Goal: Task Accomplishment & Management: Manage account settings

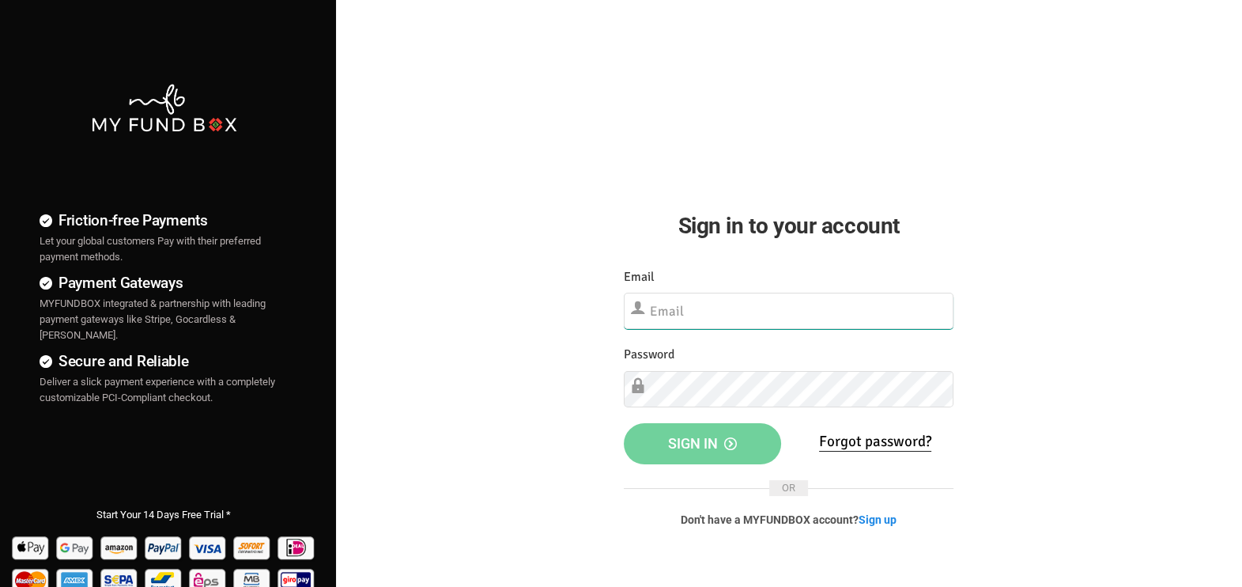
type input "[EMAIL_ADDRESS][DOMAIN_NAME]"
click at [1072, 388] on div "Friction-free Payments Let your global customers Pay with their preferred payme…" at bounding box center [621, 405] width 1258 height 811
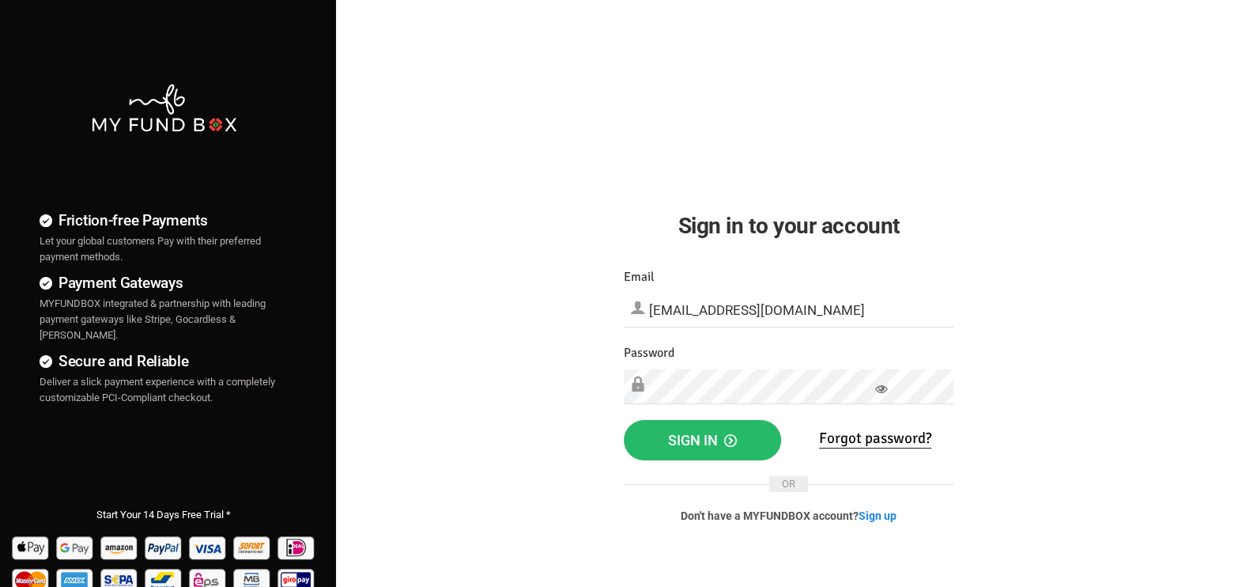
scroll to position [197, 0]
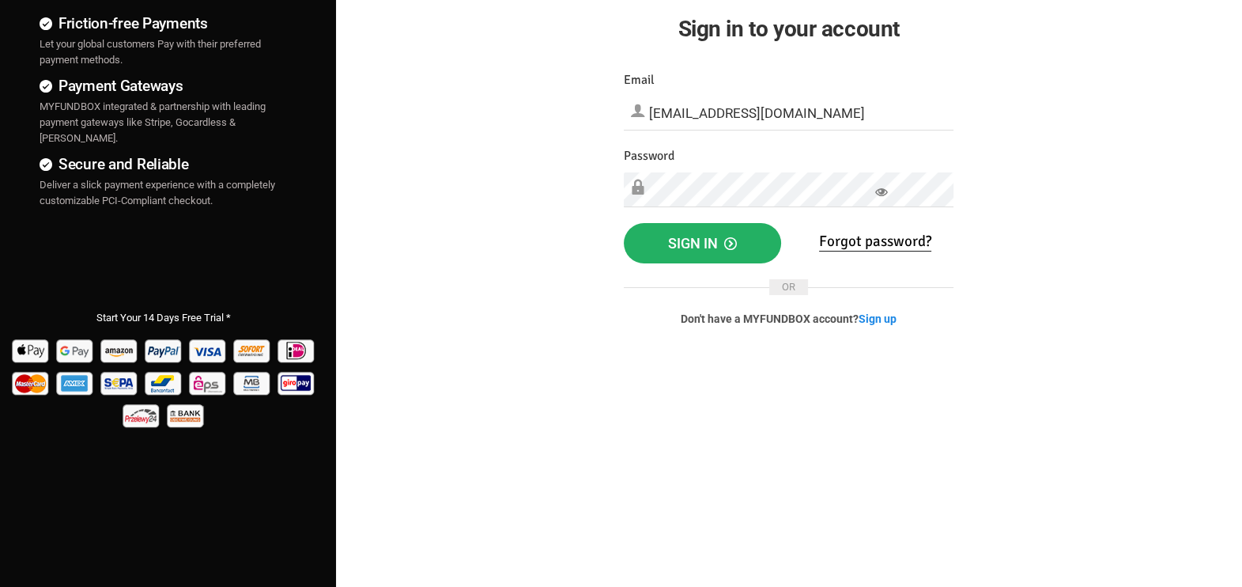
click at [691, 237] on span "Sign in" at bounding box center [702, 243] width 69 height 17
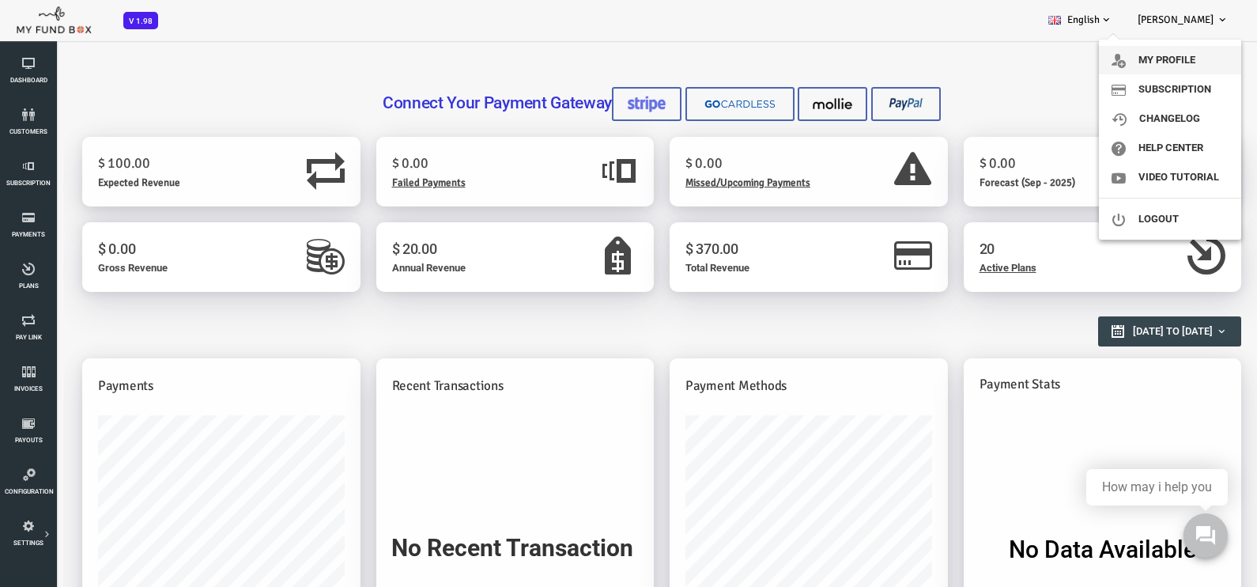
click at [1190, 56] on link "My profile" at bounding box center [1170, 60] width 142 height 28
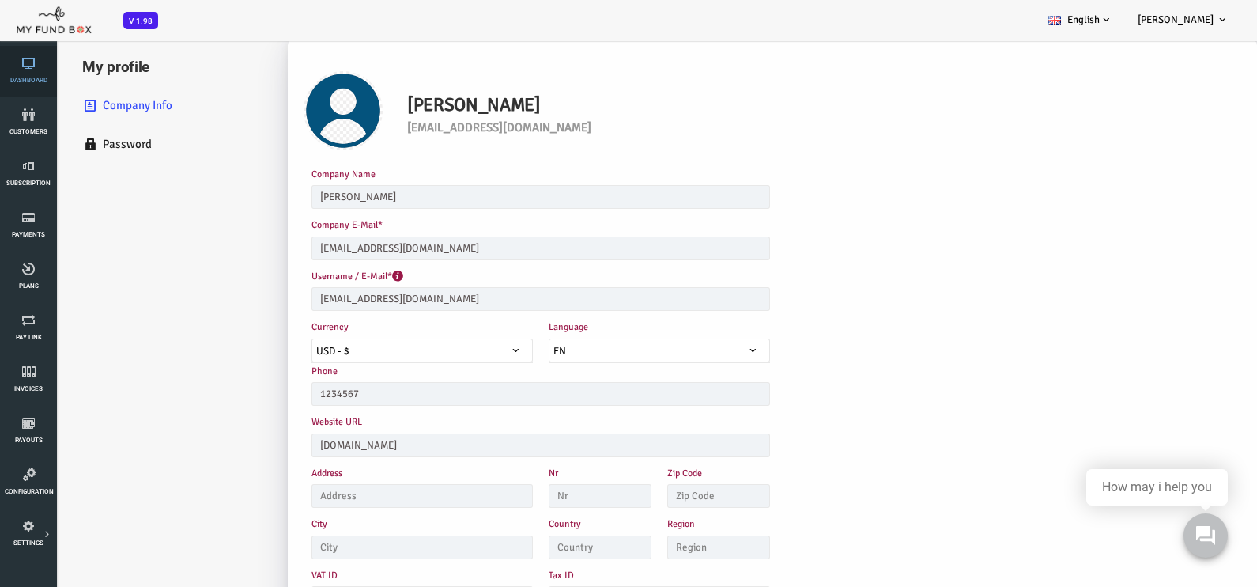
click at [30, 71] on link "Dashboard" at bounding box center [28, 71] width 47 height 51
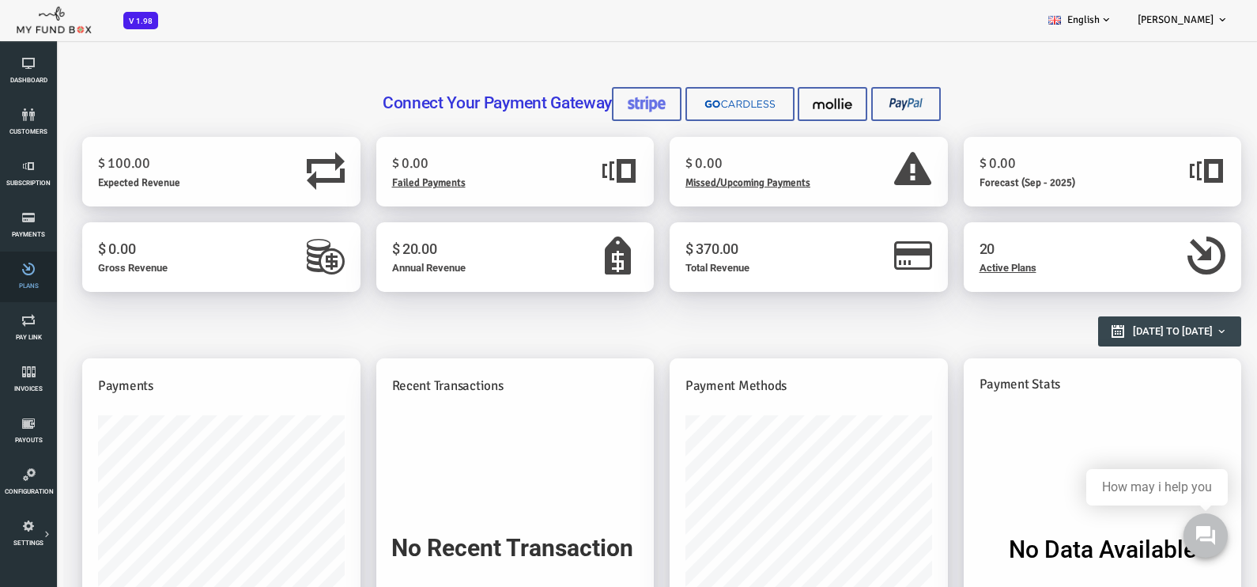
click at [31, 281] on link "Plans" at bounding box center [28, 276] width 47 height 51
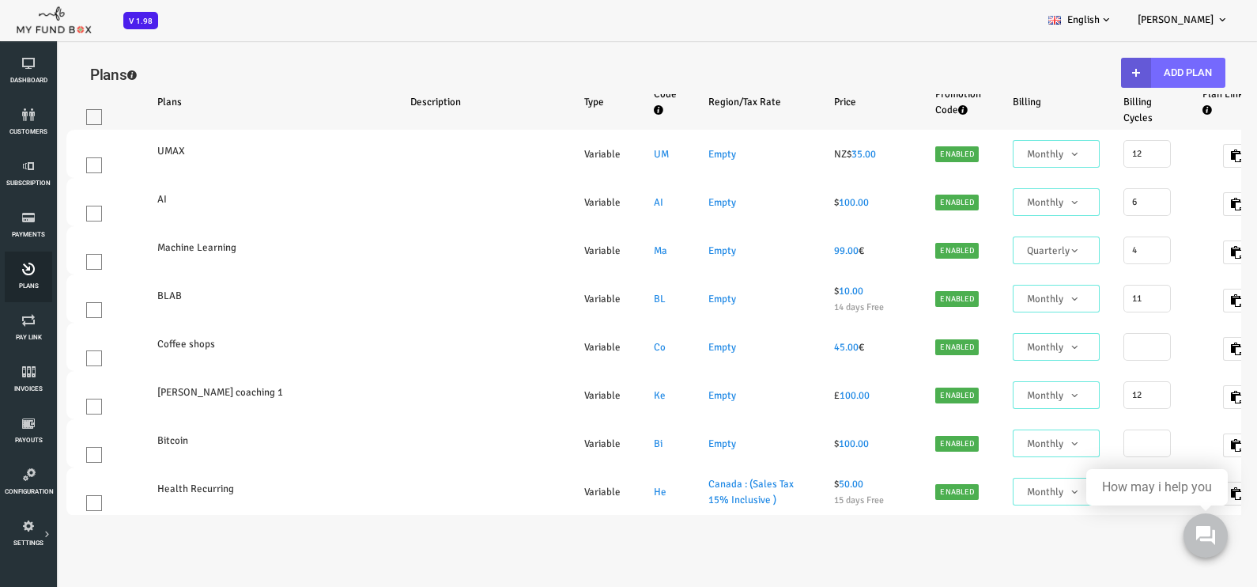
select select "100"
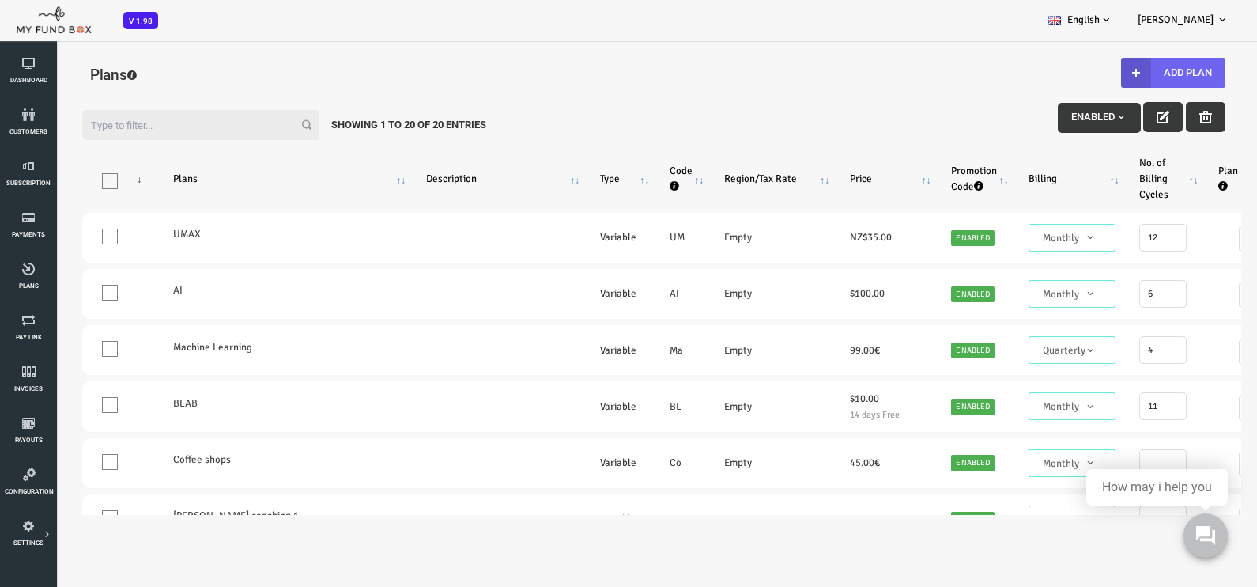
click at [1129, 66] on button "Add Plan" at bounding box center [1123, 73] width 104 height 30
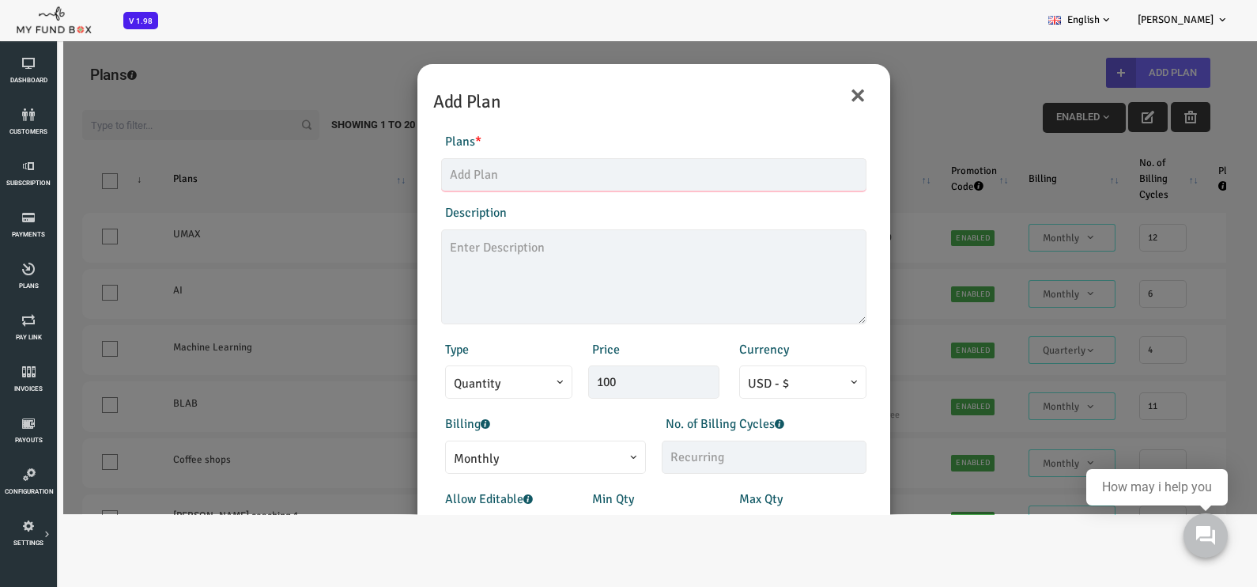
click at [512, 174] on input "text" at bounding box center [603, 174] width 425 height 33
type input "D"
type input "L"
type input "Chatbot"
click at [532, 260] on textarea at bounding box center [603, 276] width 425 height 95
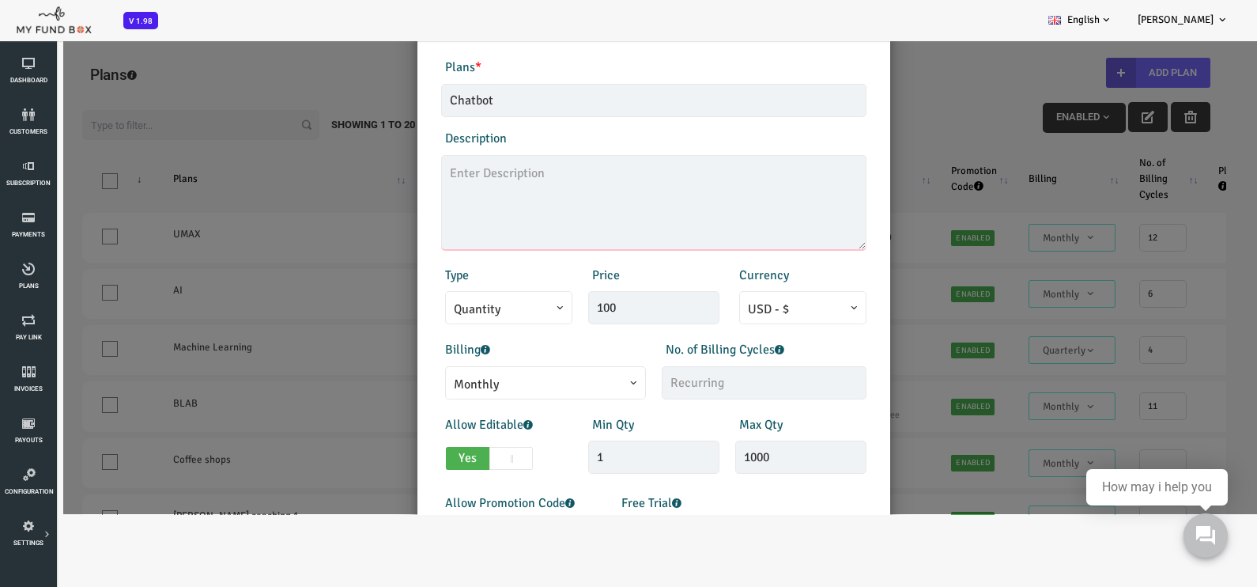
scroll to position [98, 0]
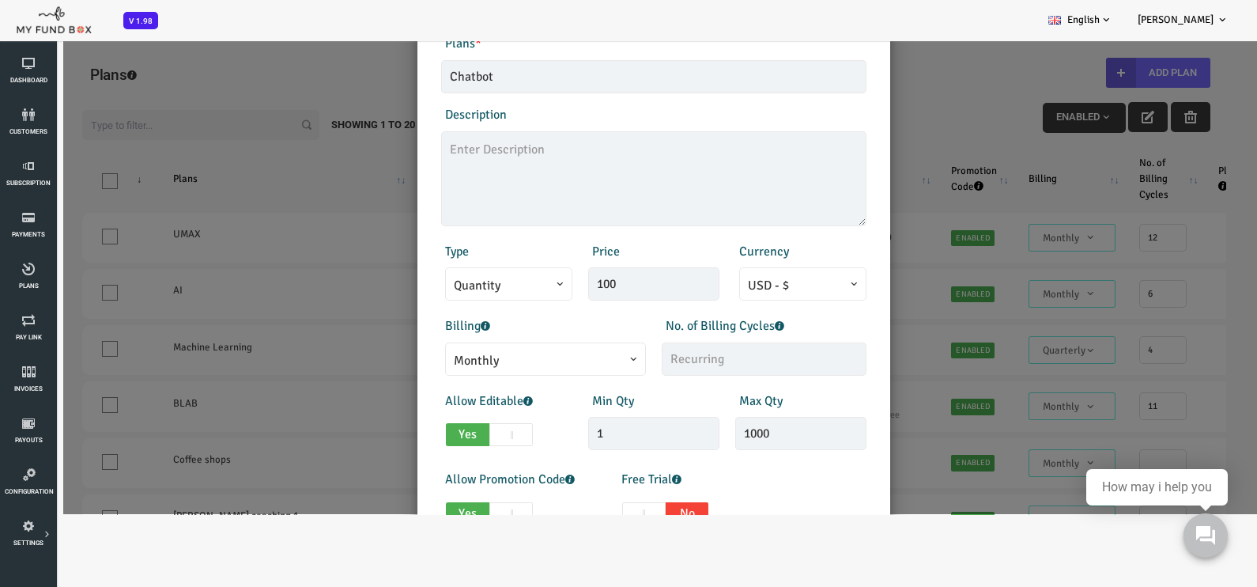
click at [493, 283] on span "Quantity" at bounding box center [458, 286] width 110 height 20
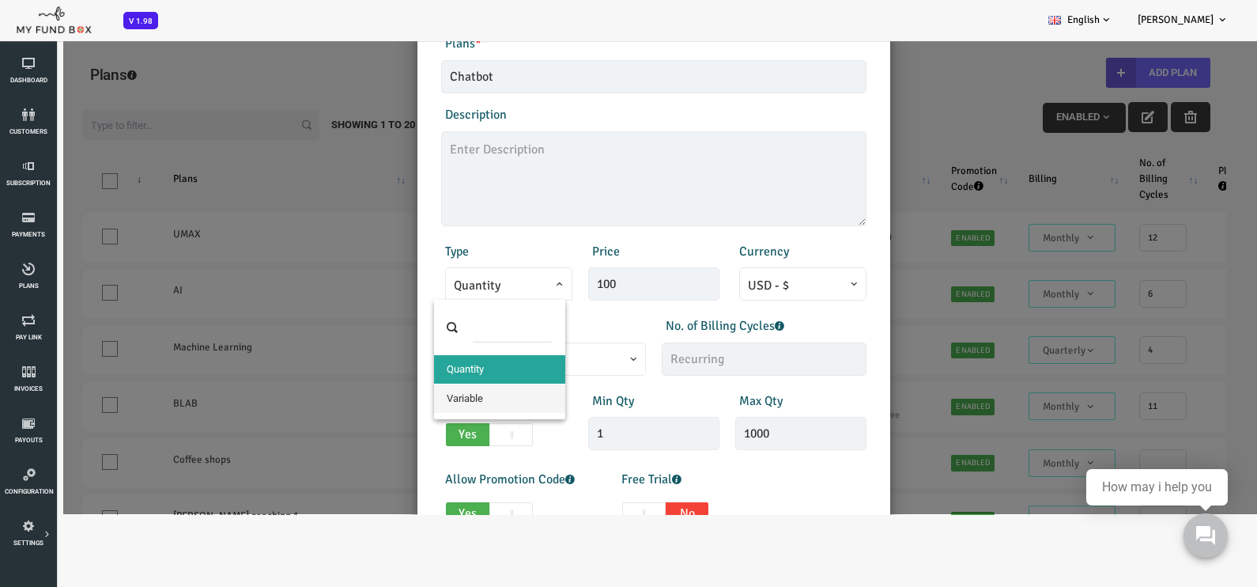
select select "3"
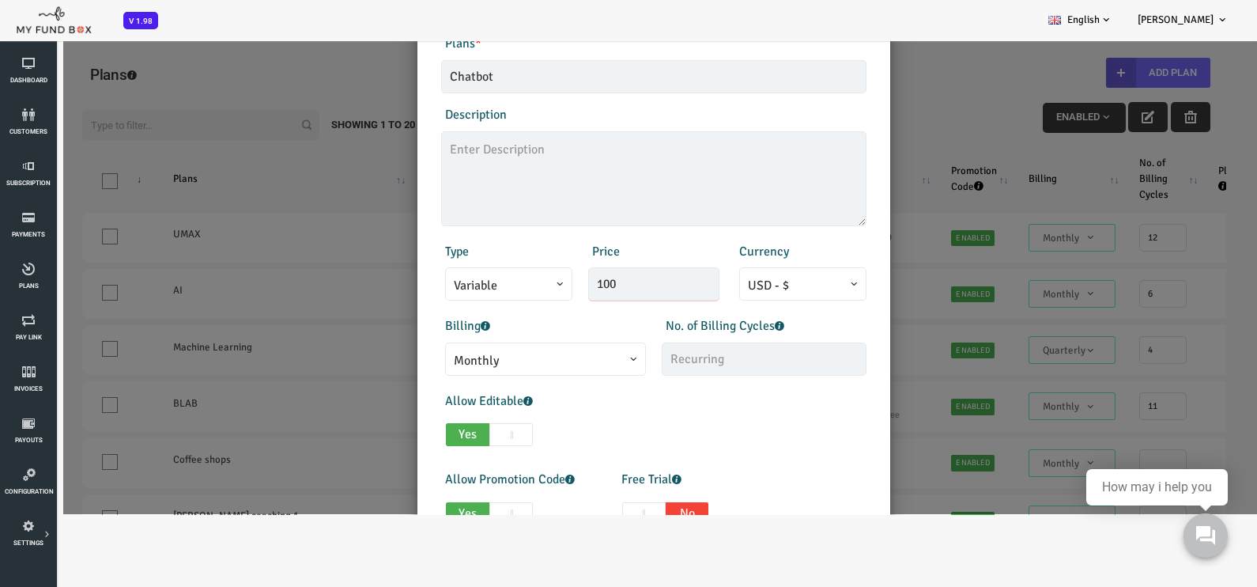
click at [619, 283] on input "100" at bounding box center [603, 283] width 131 height 33
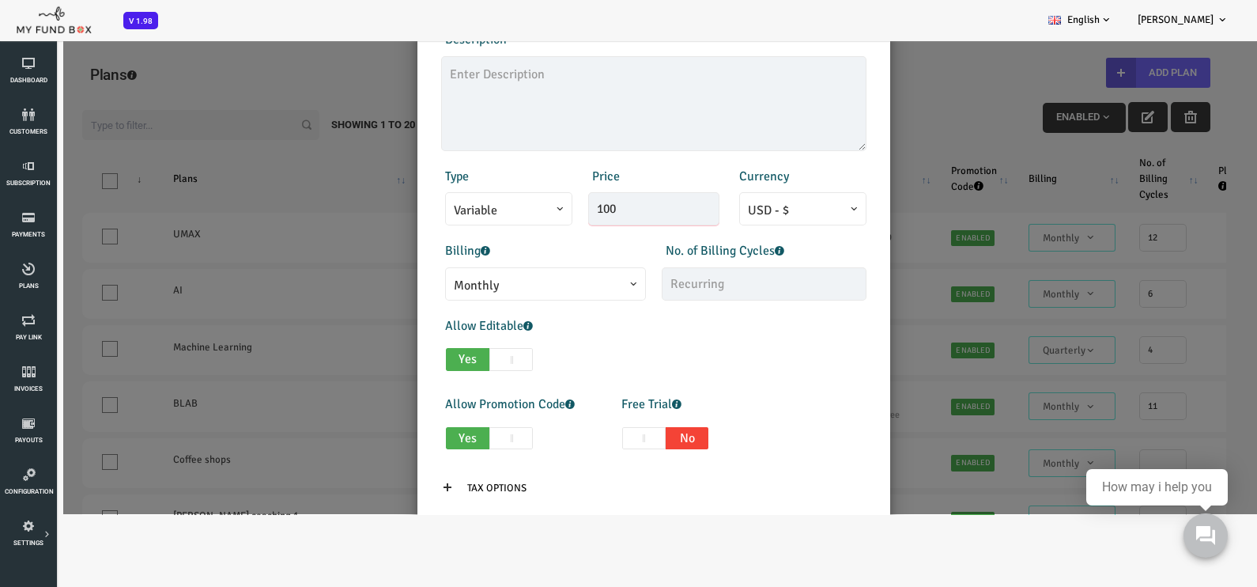
scroll to position [197, 0]
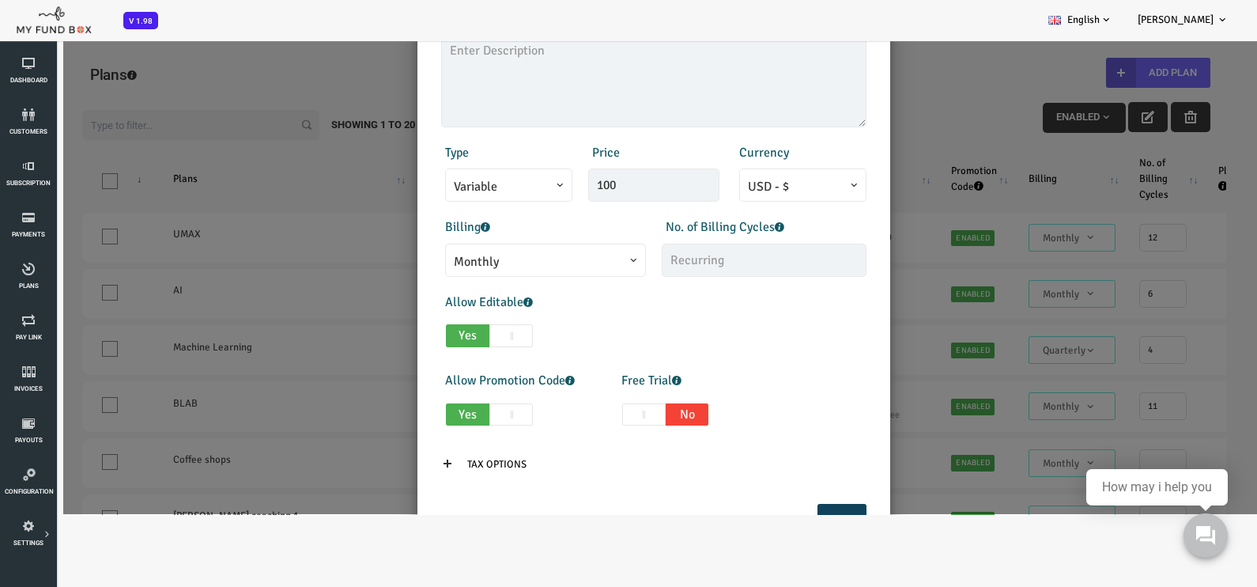
click at [698, 197] on span at bounding box center [698, 197] width 0 height 0
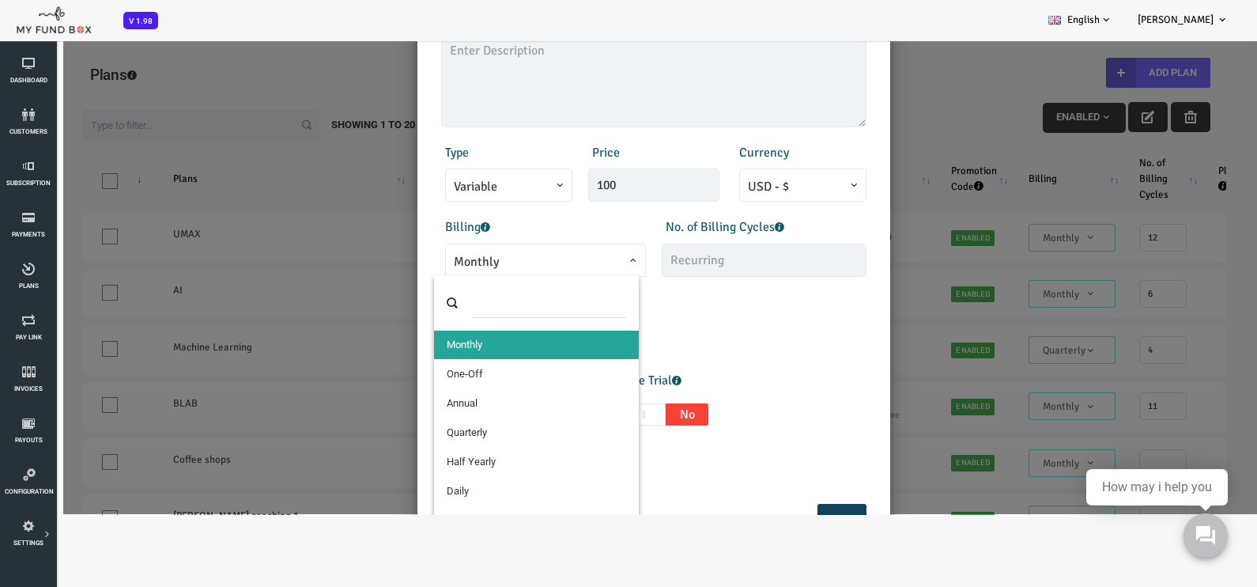
click at [564, 258] on span "Monthly" at bounding box center [494, 262] width 183 height 20
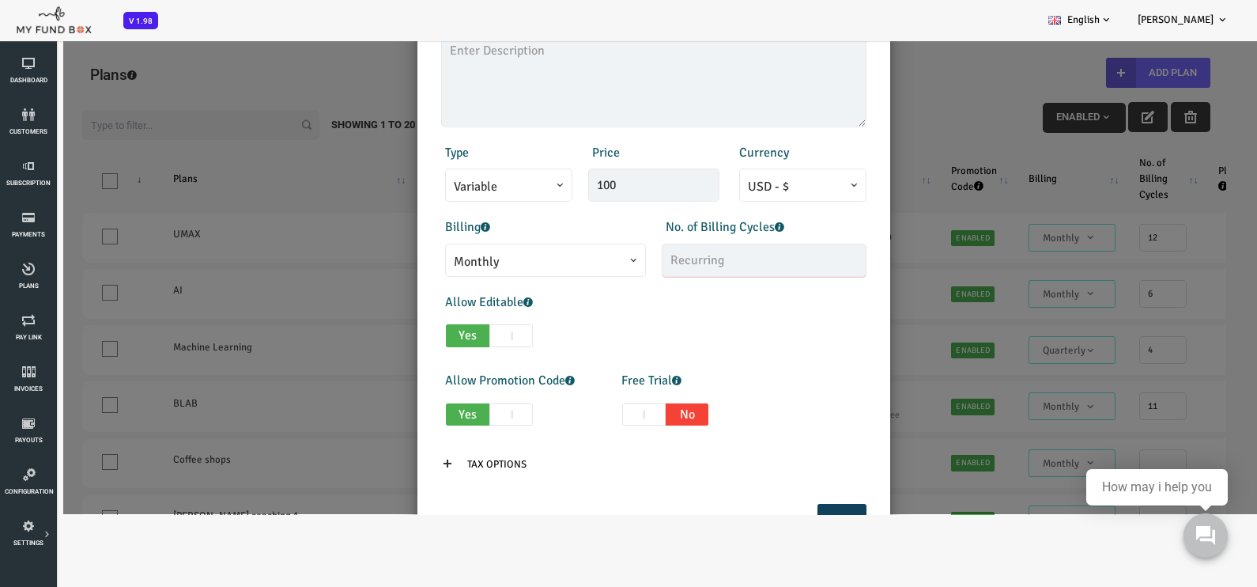
click at [701, 267] on input "text" at bounding box center [713, 260] width 205 height 33
type input "12"
click at [704, 312] on div "Allow Editable Yes No Min Qty 1 Invalid min qty Max Qty 1000 Invalid max qty" at bounding box center [603, 324] width 441 height 62
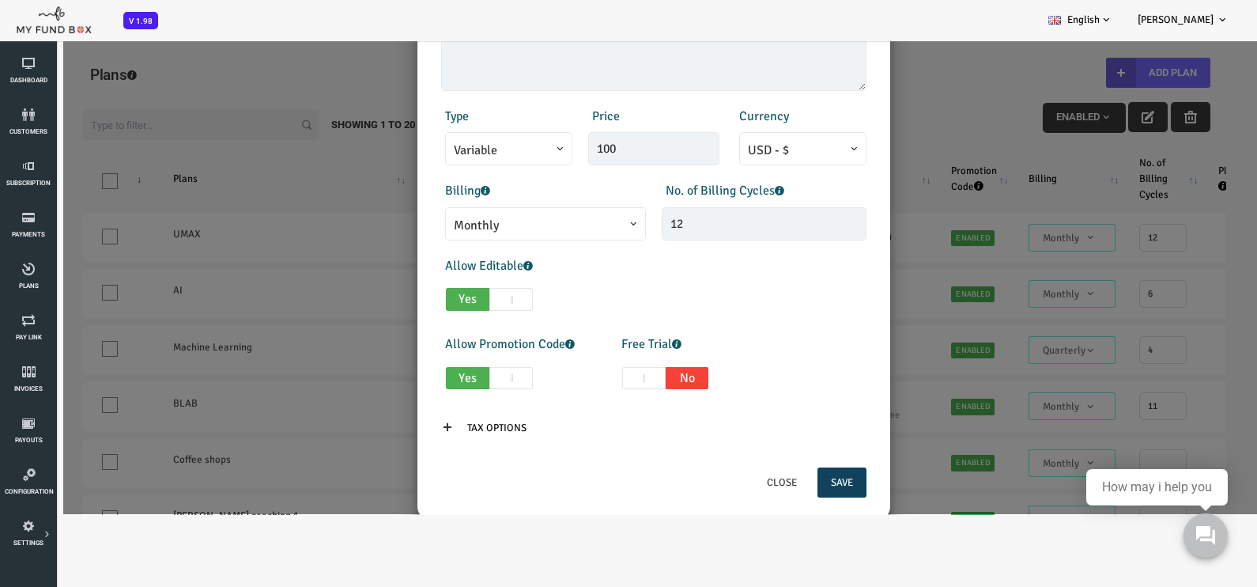
scroll to position [264, 0]
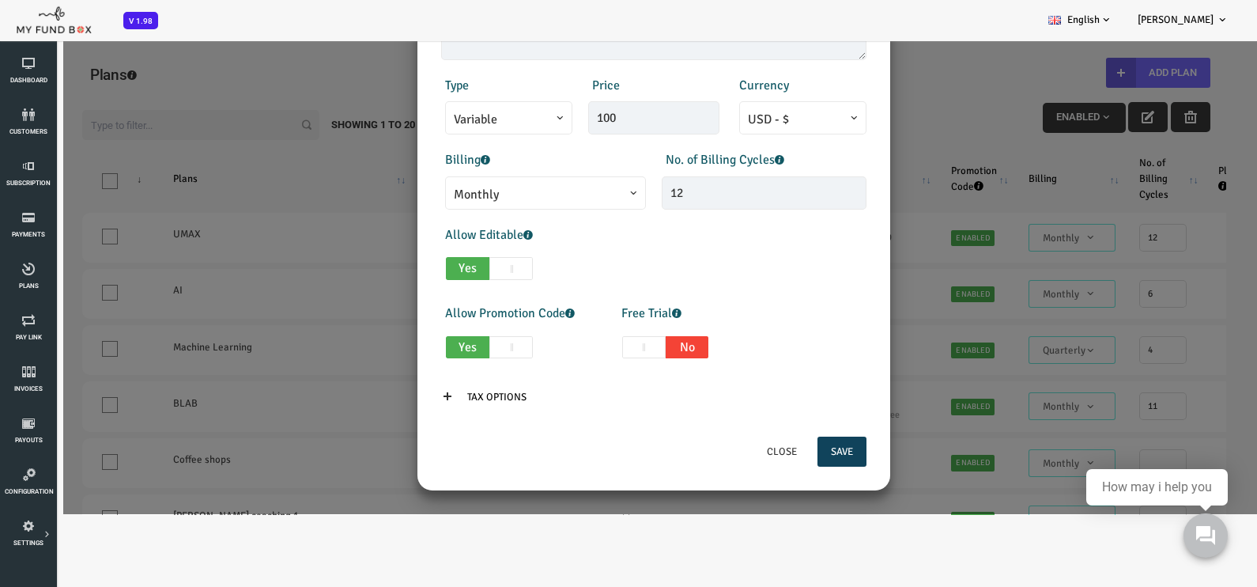
click at [586, 344] on span at bounding box center [593, 347] width 43 height 23
click at [539, 344] on input "Yes No" at bounding box center [533, 344] width 10 height 10
checkbox input "true"
type input "1"
click at [625, 350] on span at bounding box center [636, 347] width 43 height 23
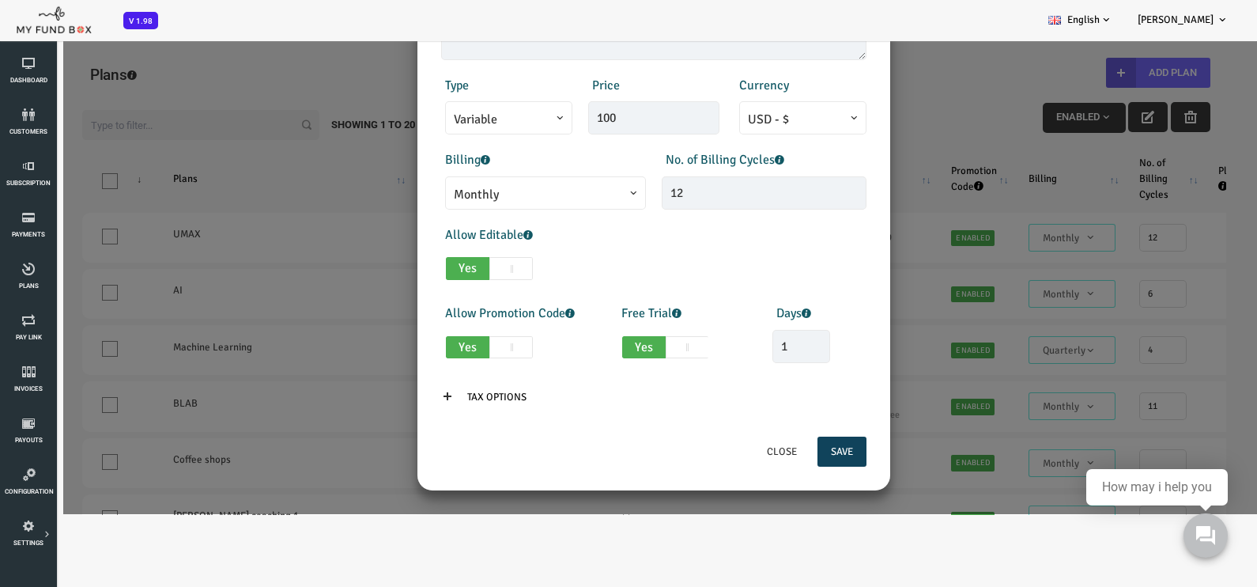
click at [582, 350] on input "Yes No" at bounding box center [577, 344] width 10 height 10
checkbox input "false"
type input "0"
click at [778, 445] on button "Save" at bounding box center [791, 452] width 49 height 30
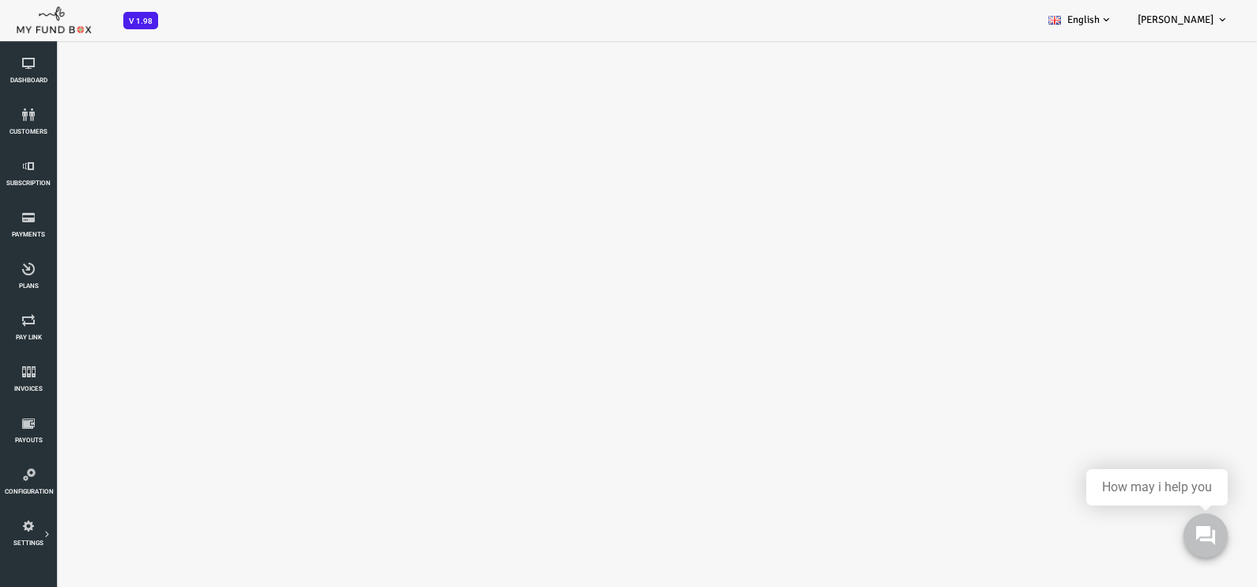
select select "100"
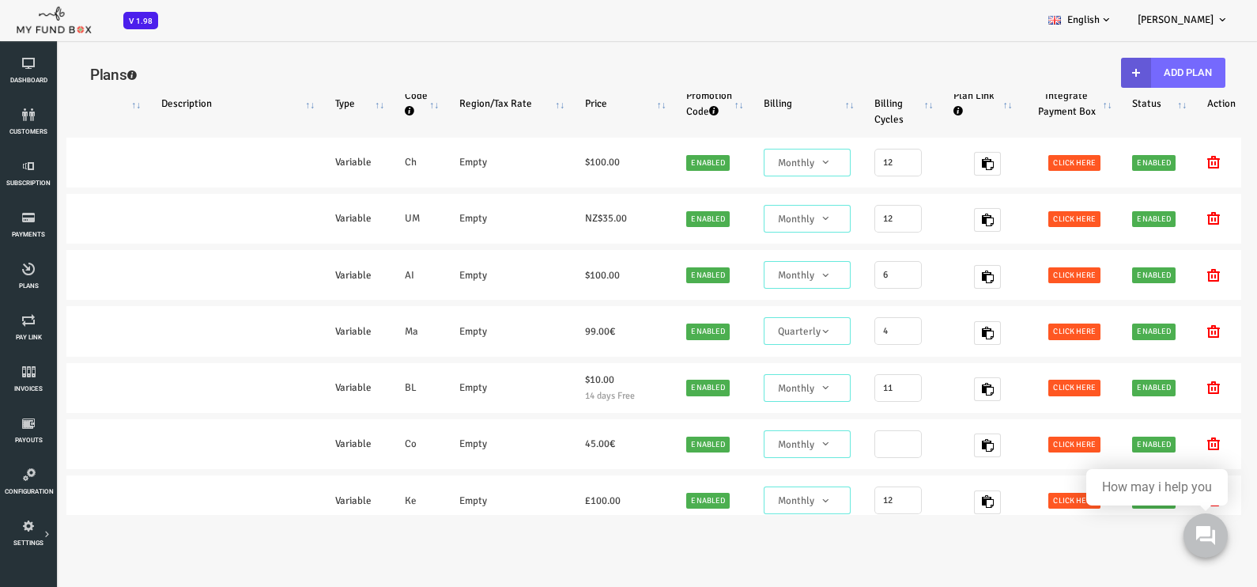
scroll to position [0, 0]
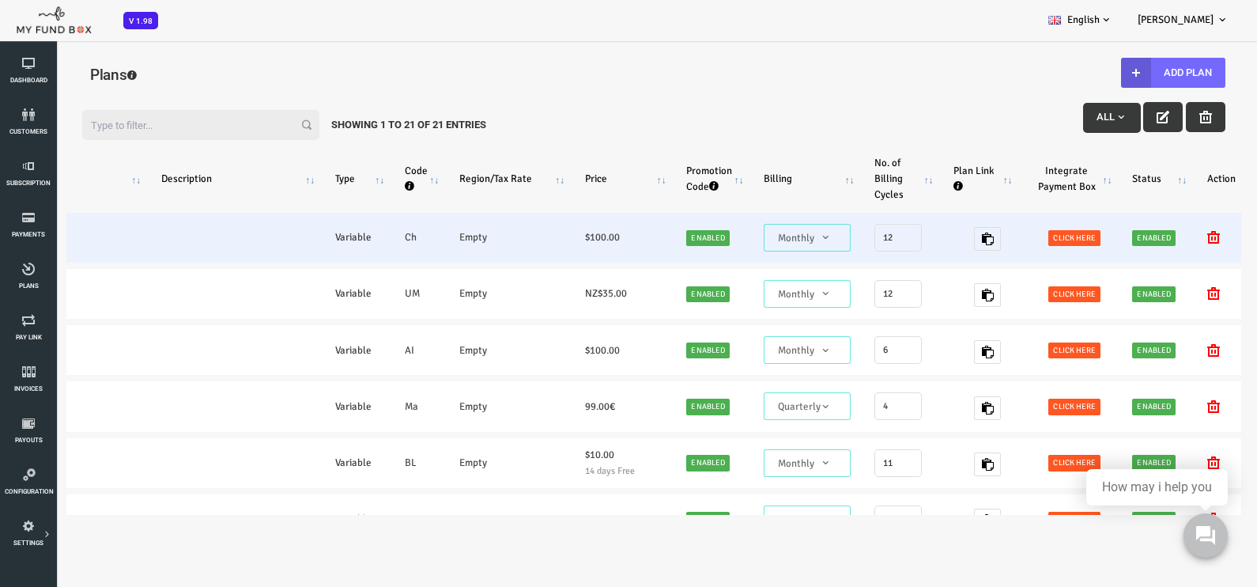
click at [998, 240] on span "Click here" at bounding box center [1024, 238] width 52 height 16
type textarea "<iframe height="700px" width="100%" allowfullscreen="" frameborder="0" mozallow…"
type textarea "[URL][DOMAIN_NAME]"
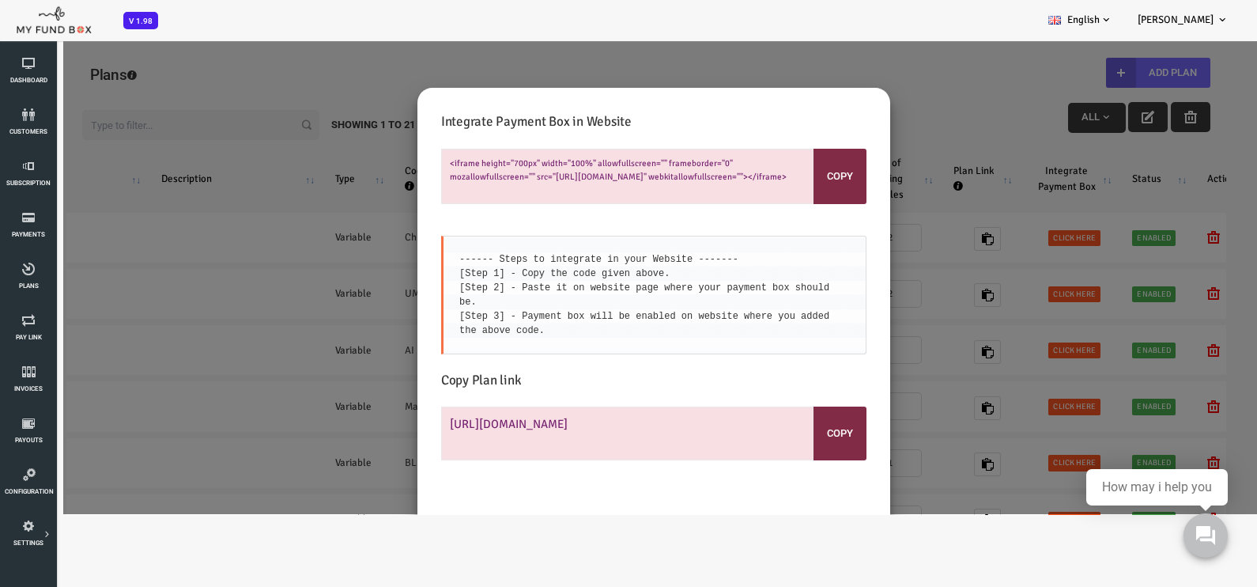
click at [867, 100] on div "Integrate Payment Box in Website <iframe height="700px" width="100%" allowfulls…" at bounding box center [603, 288] width 1207 height 451
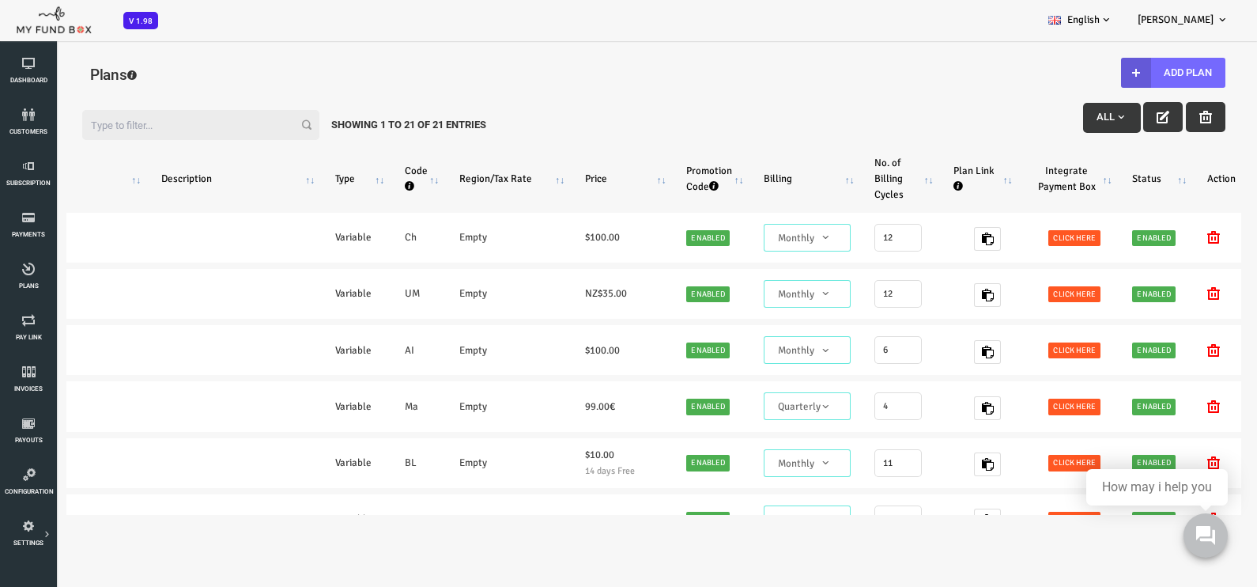
scroll to position [0, 256]
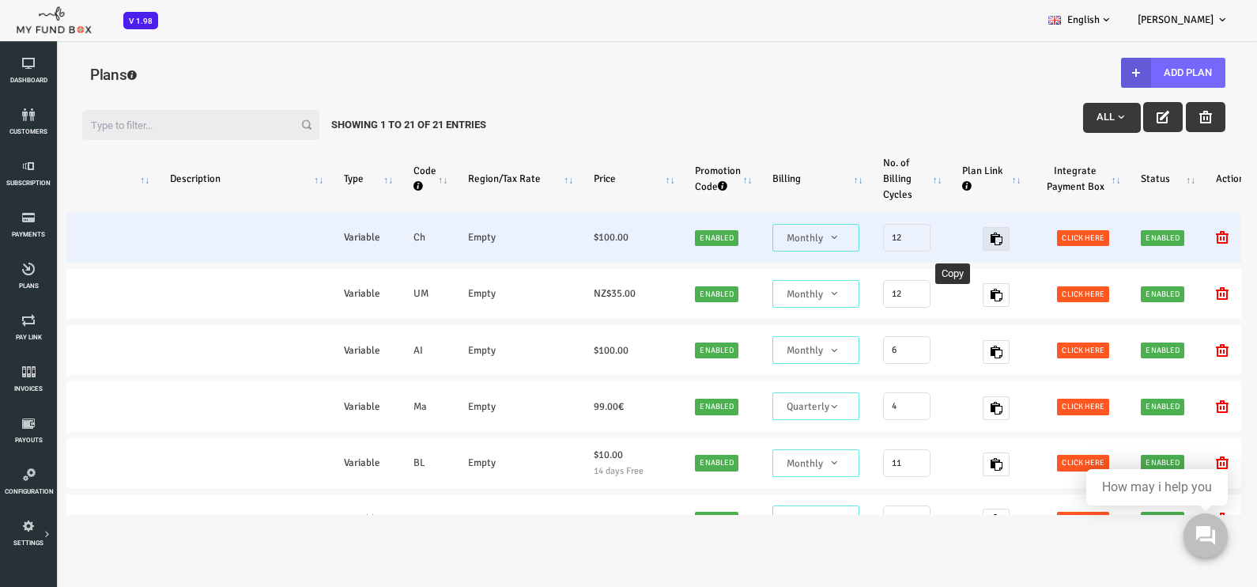
click at [940, 240] on icon "button" at bounding box center [946, 239] width 13 height 13
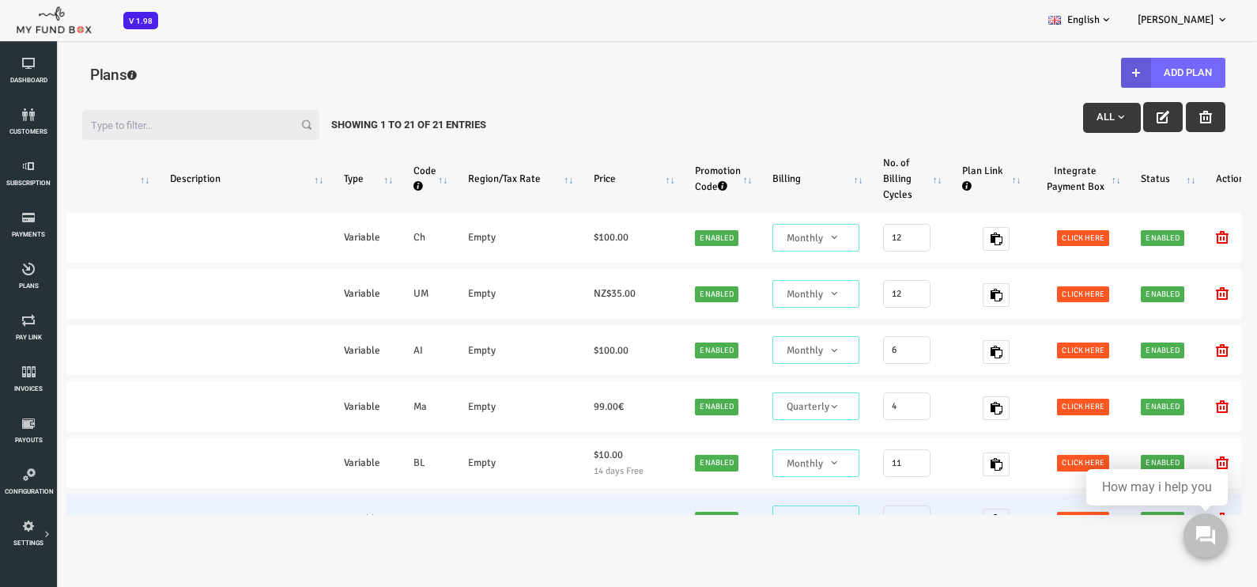
drag, startPoint x: 914, startPoint y: 498, endPoint x: 750, endPoint y: 501, distance: 164.5
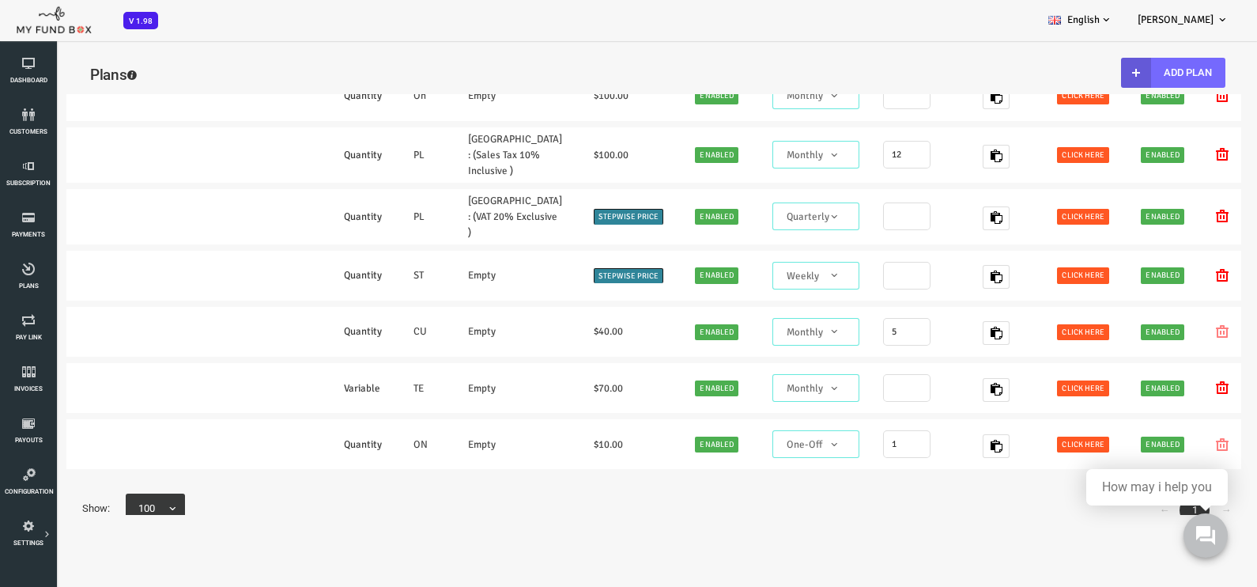
scroll to position [31, 0]
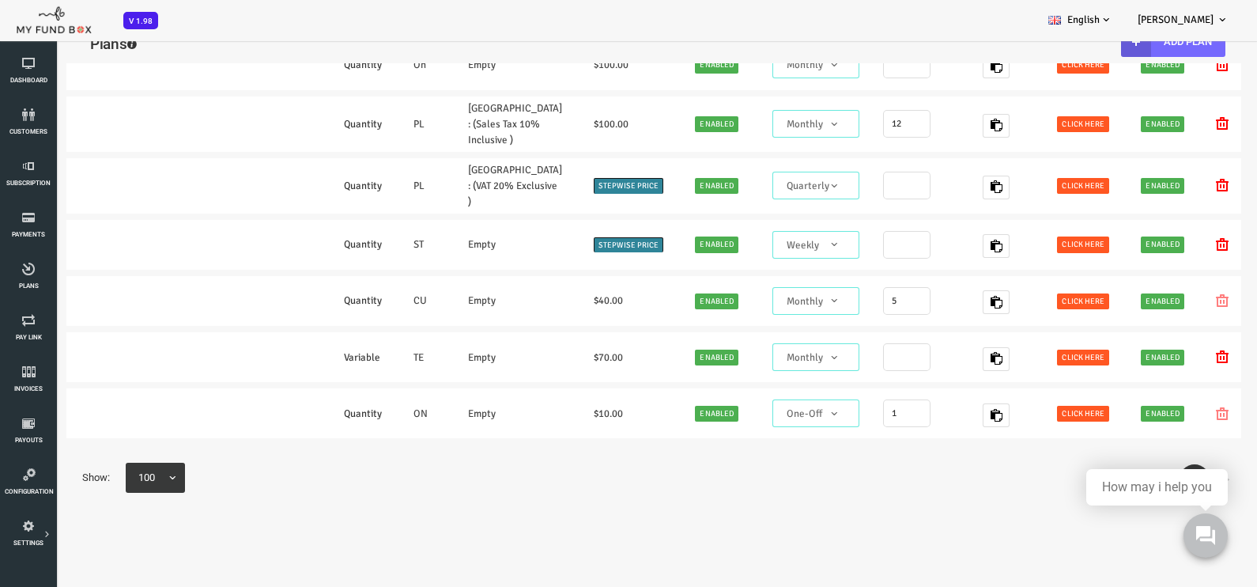
drag, startPoint x: 323, startPoint y: 434, endPoint x: 39, endPoint y: 438, distance: 283.9
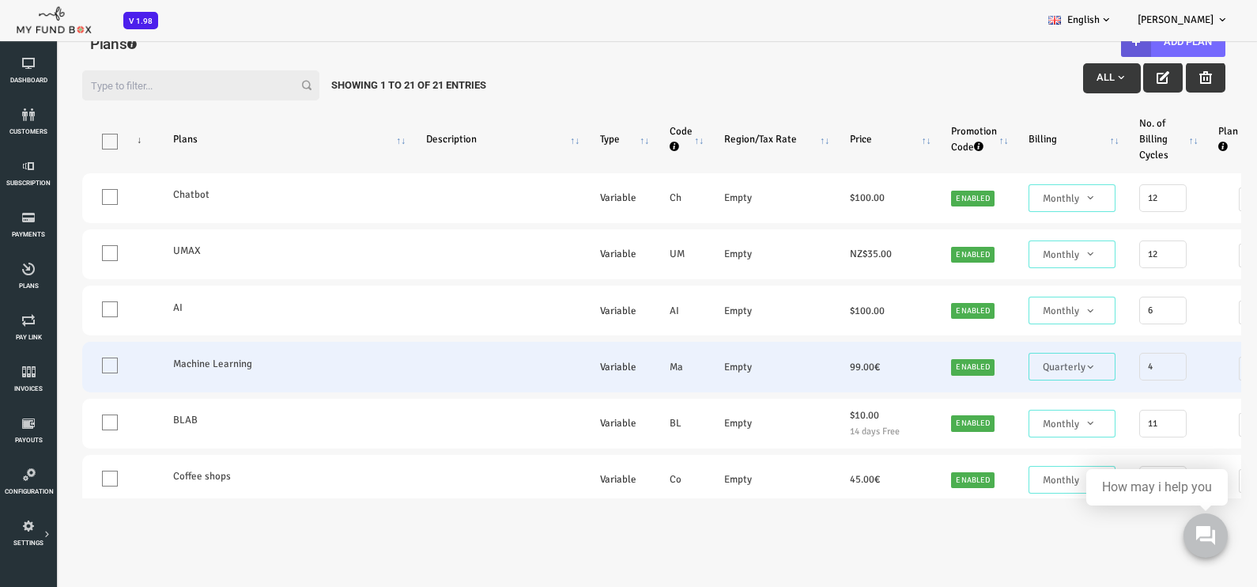
scroll to position [0, 0]
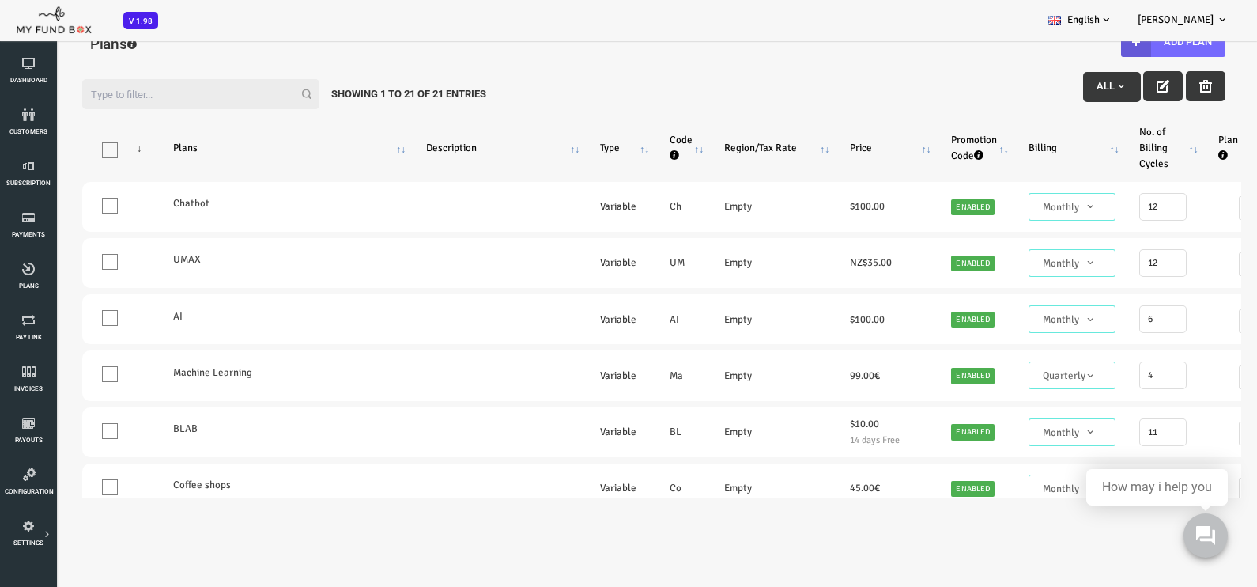
click at [564, 58] on div "Filter: All Showing 1 to 21 of 21 Entries Products Plans Description Type Code …" at bounding box center [603, 282] width 1207 height 463
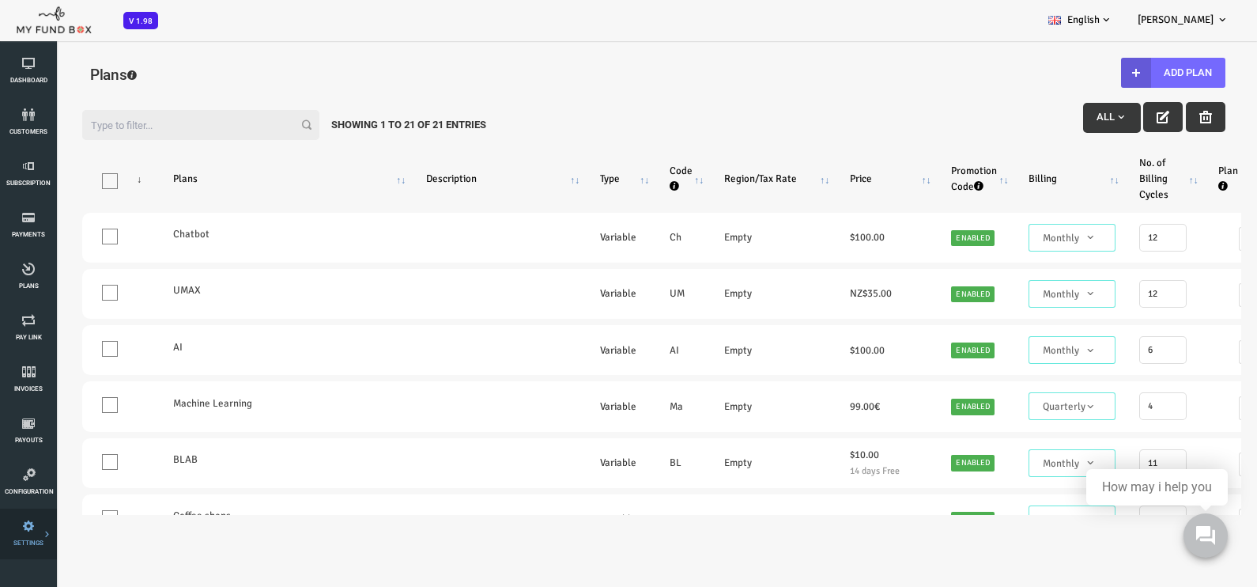
click at [0, 0] on link "Tax & Coupons" at bounding box center [0, 0] width 0 height 0
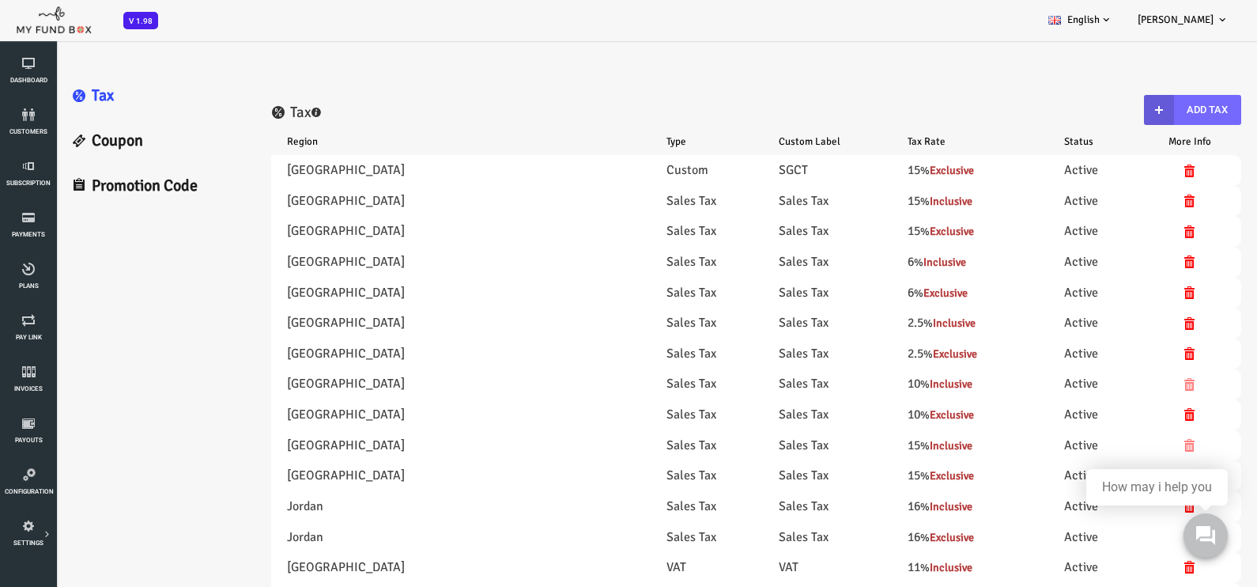
select select "100"
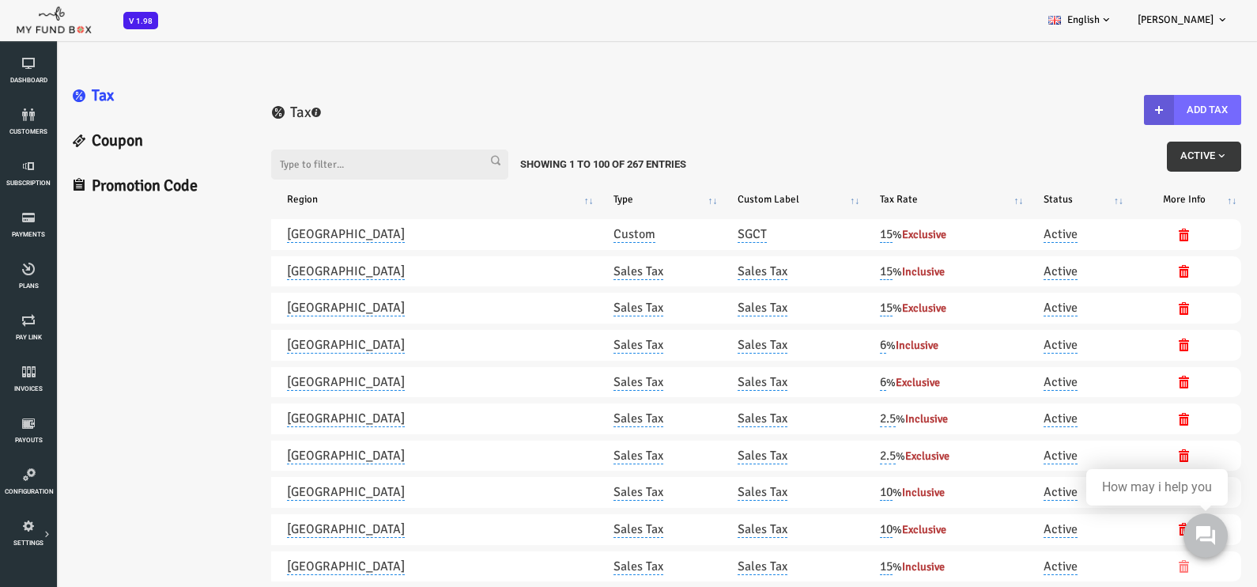
click at [102, 185] on link "Promotion Code" at bounding box center [106, 186] width 197 height 45
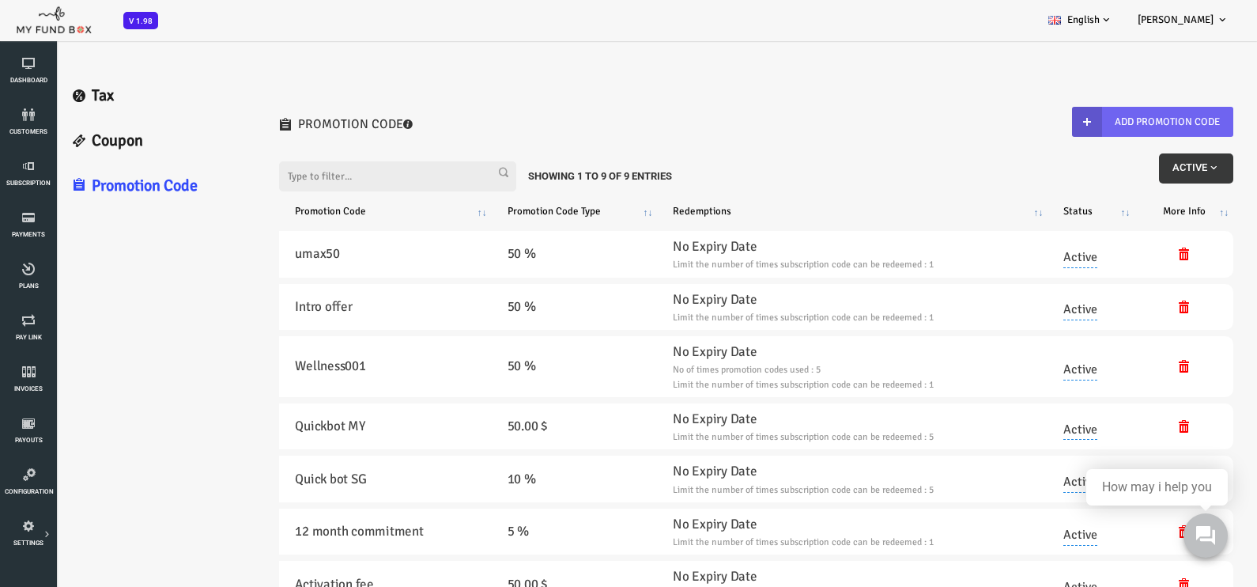
click at [1121, 115] on button "Add Promotion Code" at bounding box center [1102, 122] width 161 height 30
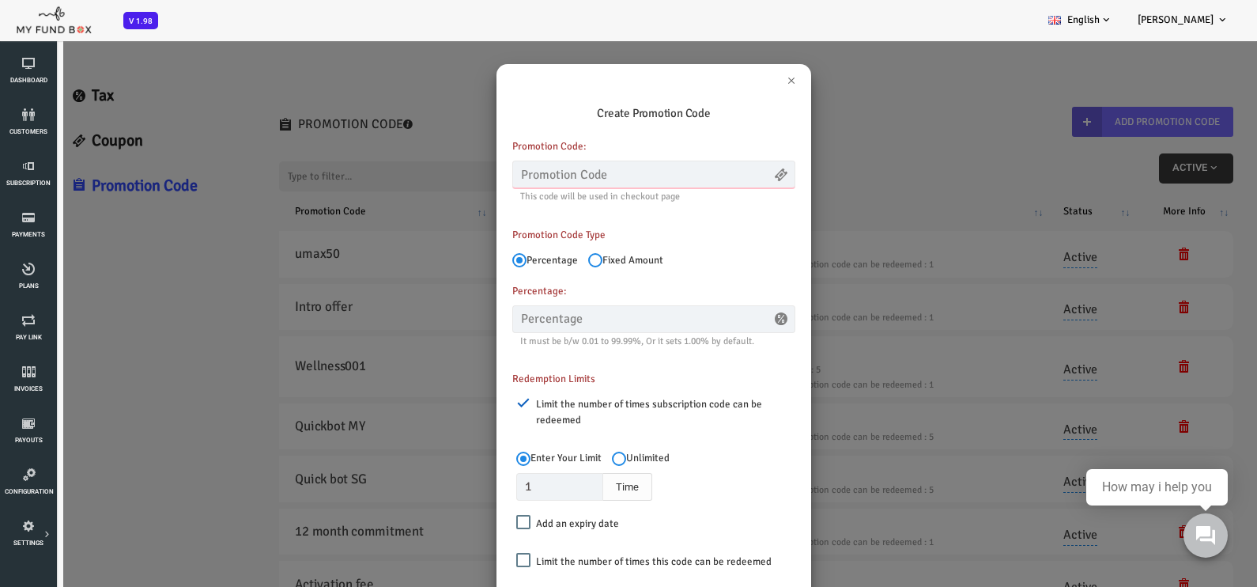
click at [622, 177] on input "text" at bounding box center [603, 175] width 283 height 28
type input "50"
click at [658, 317] on input "text" at bounding box center [603, 319] width 283 height 28
type input "50.00"
click at [515, 168] on input "50" at bounding box center [603, 175] width 283 height 28
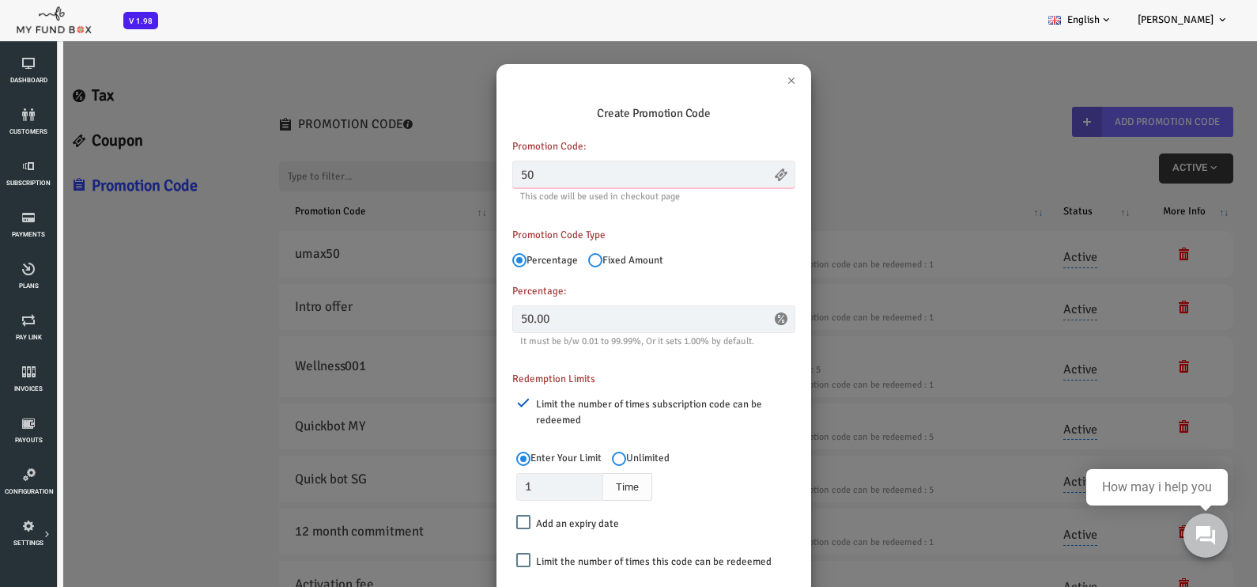
type input "5"
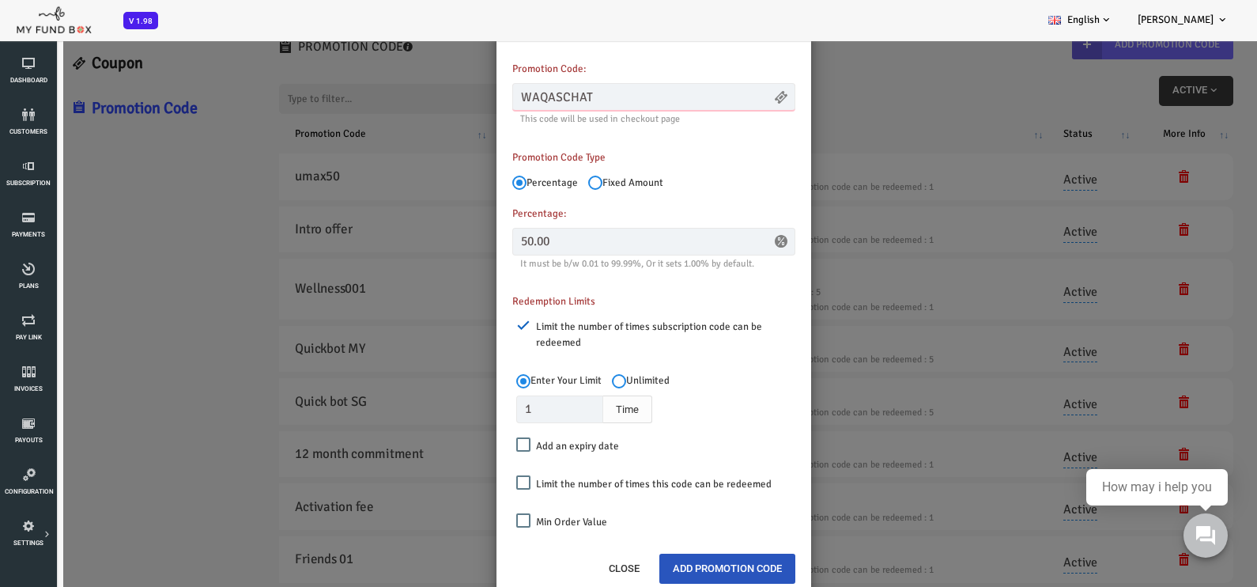
scroll to position [98, 0]
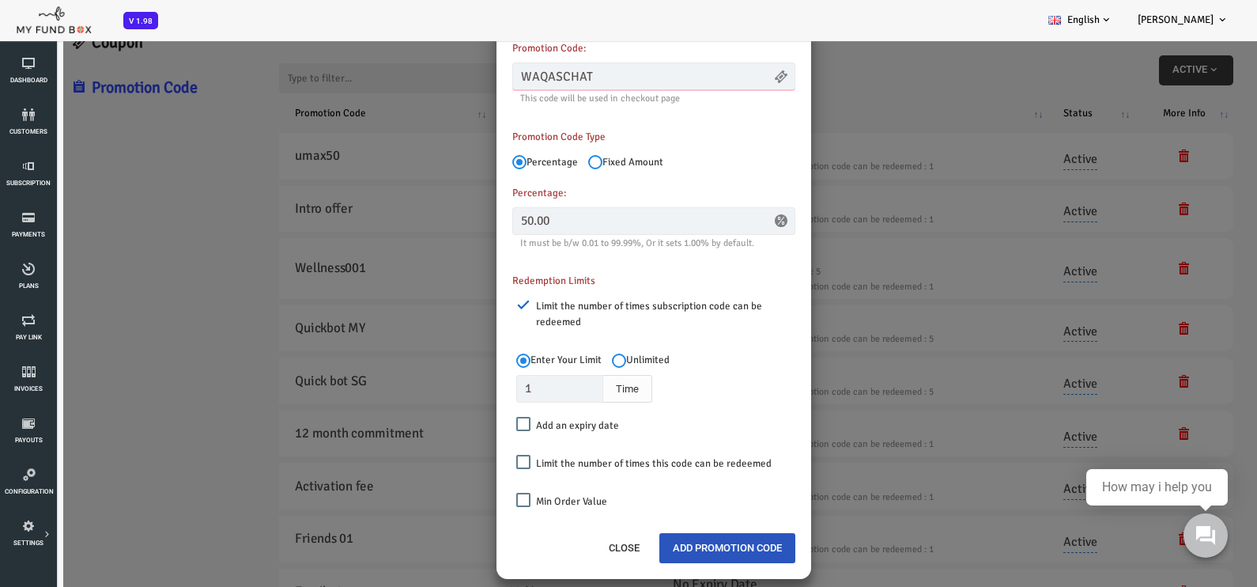
type input "WAQASCHAT"
click at [658, 214] on input "50.00" at bounding box center [603, 221] width 283 height 28
type input "5"
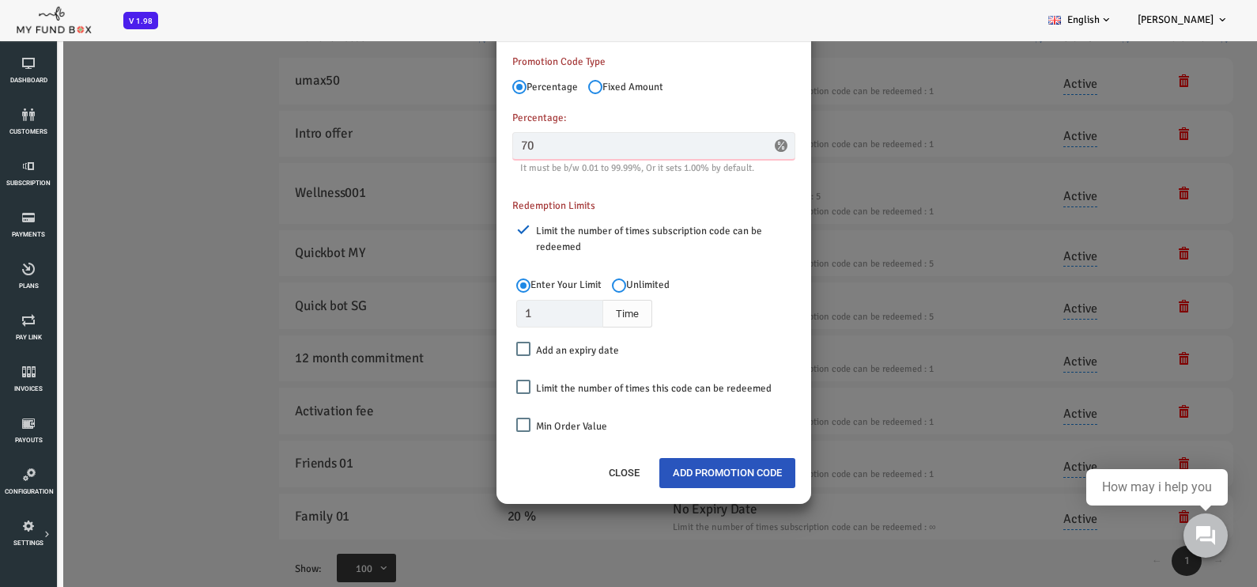
scroll to position [197, 0]
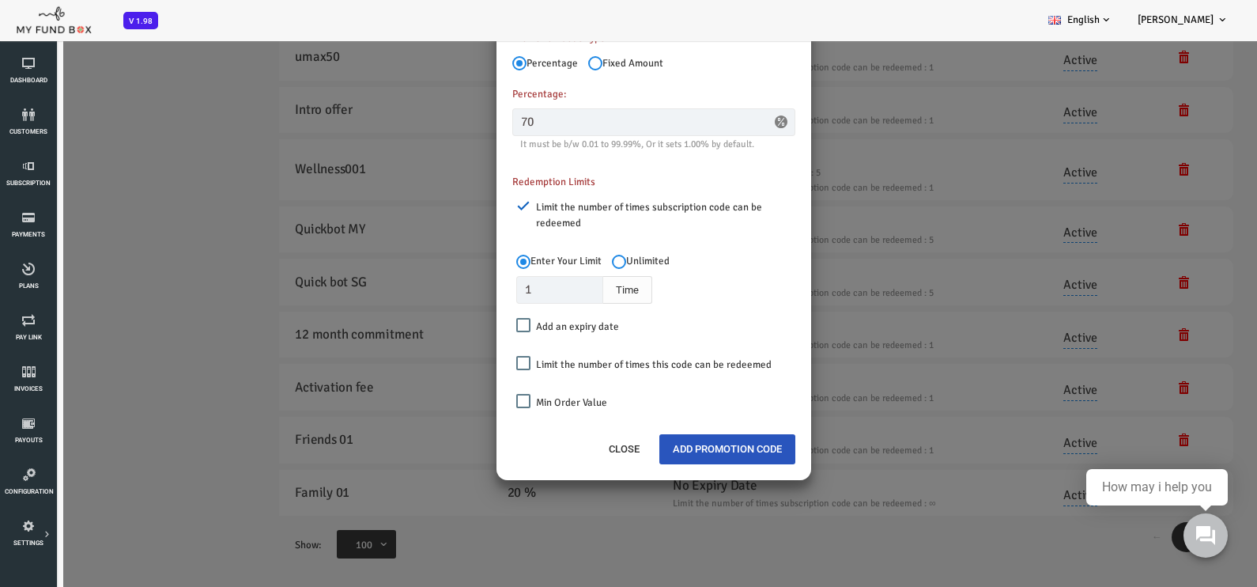
type input "70.00"
click at [473, 202] on input "Limit the number of times subscription code can be redeemed" at bounding box center [473, 206] width 14 height 14
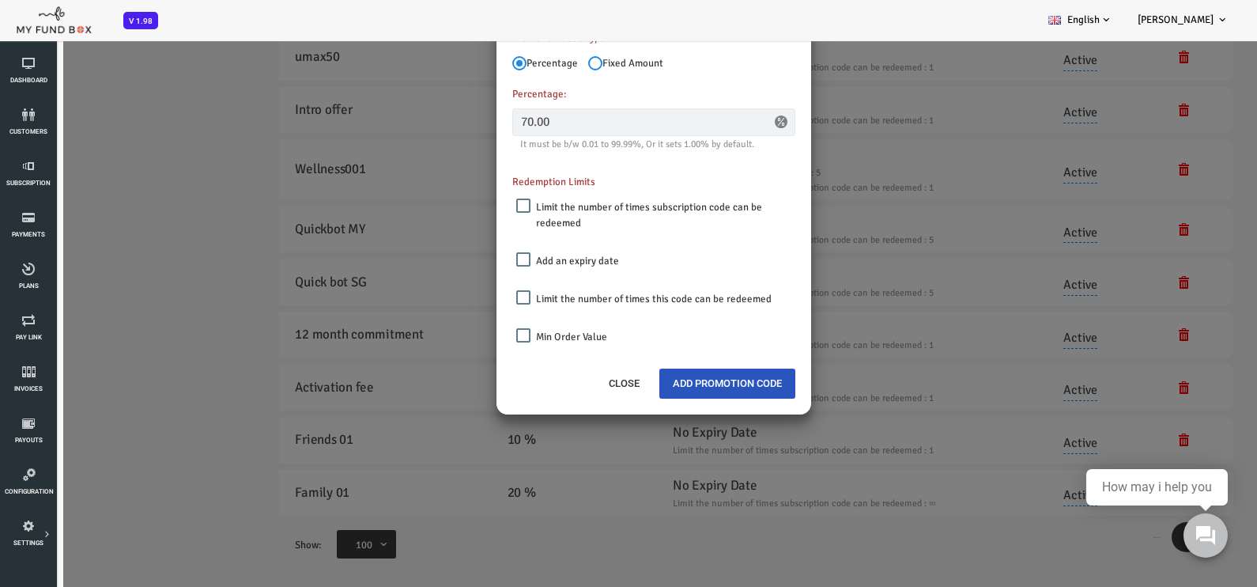
click at [472, 202] on input "Limit the number of times subscription code can be redeemed" at bounding box center [473, 206] width 14 height 14
checkbox input "true"
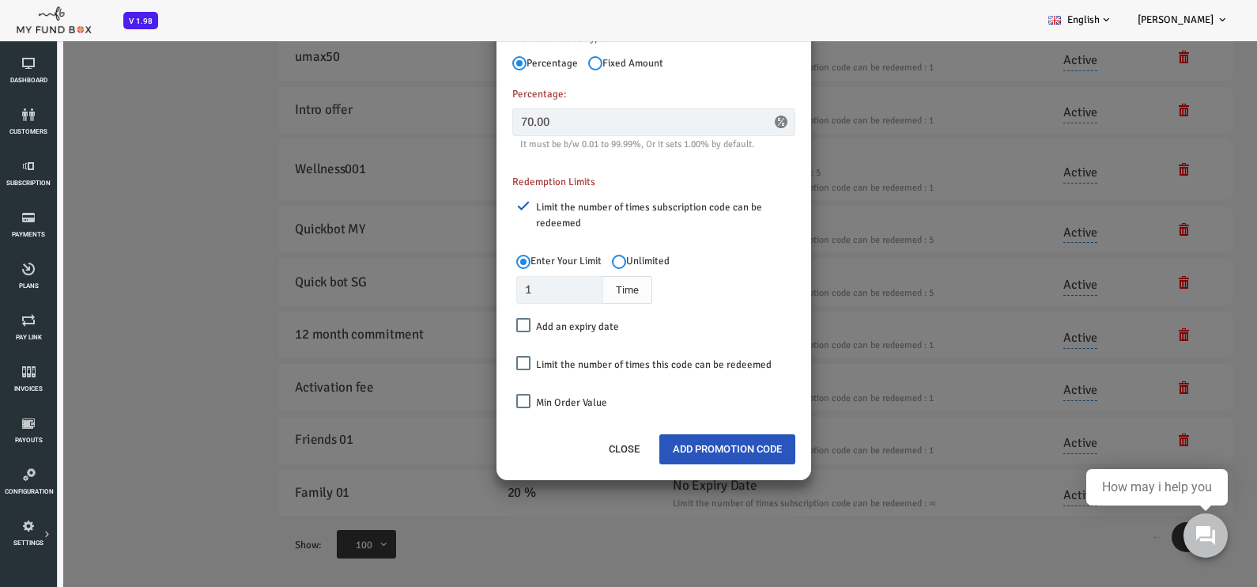
click at [570, 259] on input "Unlimited" at bounding box center [569, 262] width 14 height 14
radio input "true"
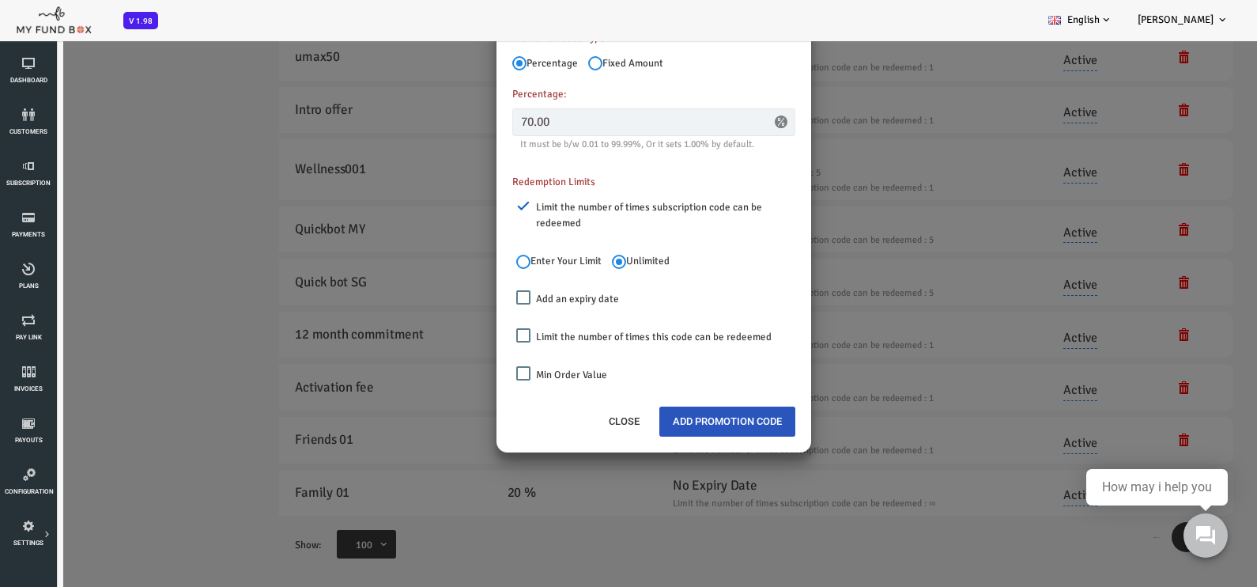
click at [473, 299] on input "Add an expiry date" at bounding box center [473, 297] width 14 height 14
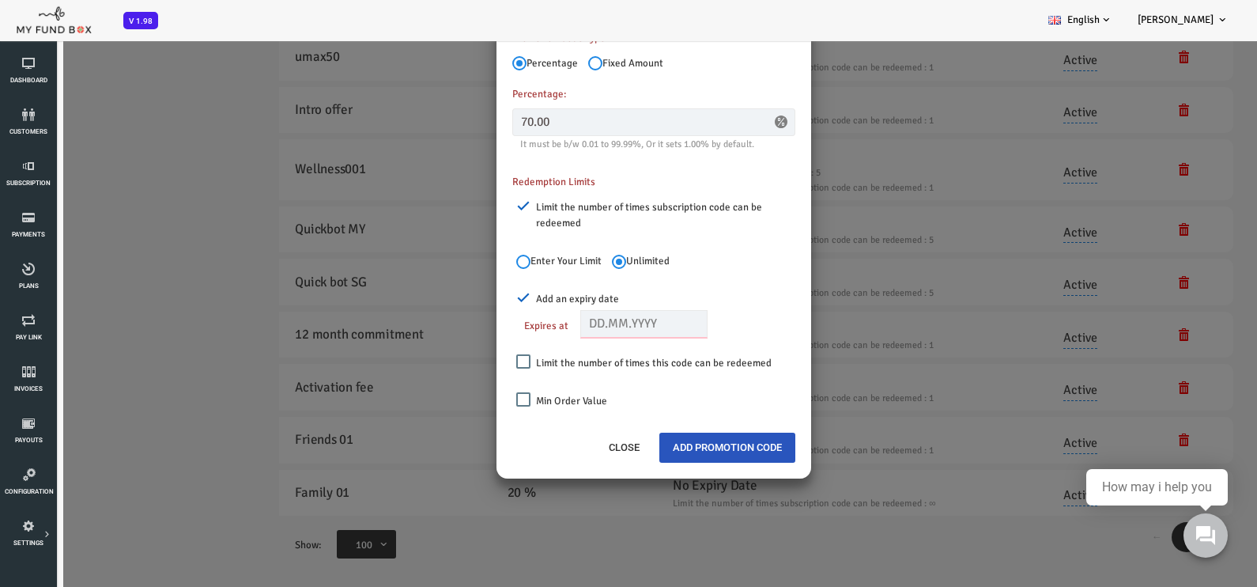
click at [580, 320] on input "text" at bounding box center [594, 324] width 128 height 28
click at [704, 285] on div "Add an expiry date" at bounding box center [609, 295] width 287 height 24
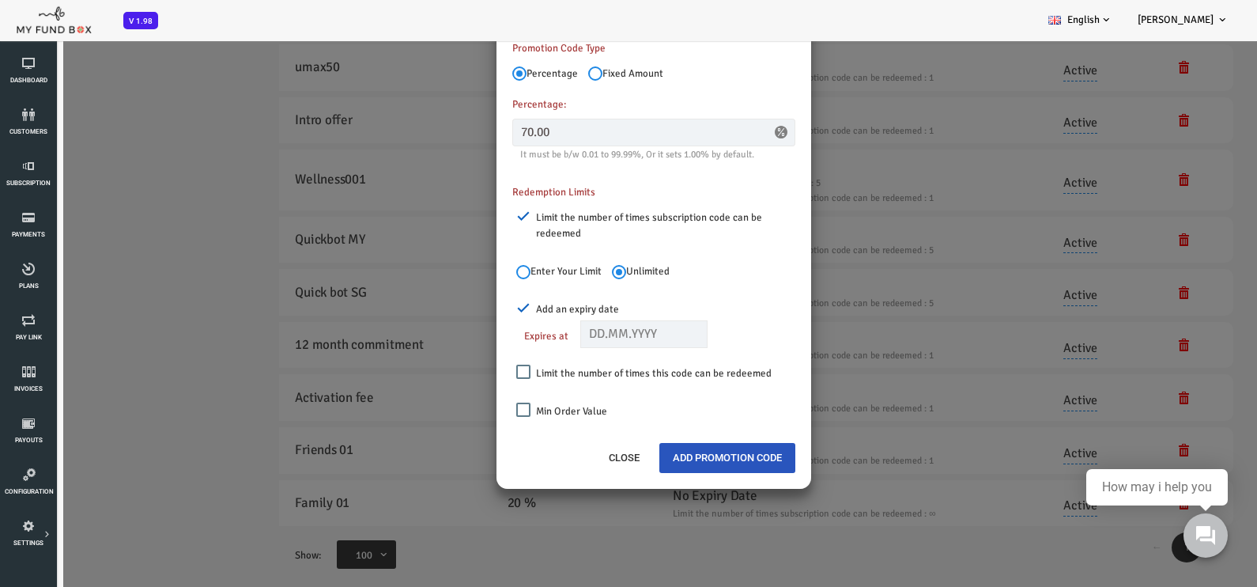
scroll to position [297, 0]
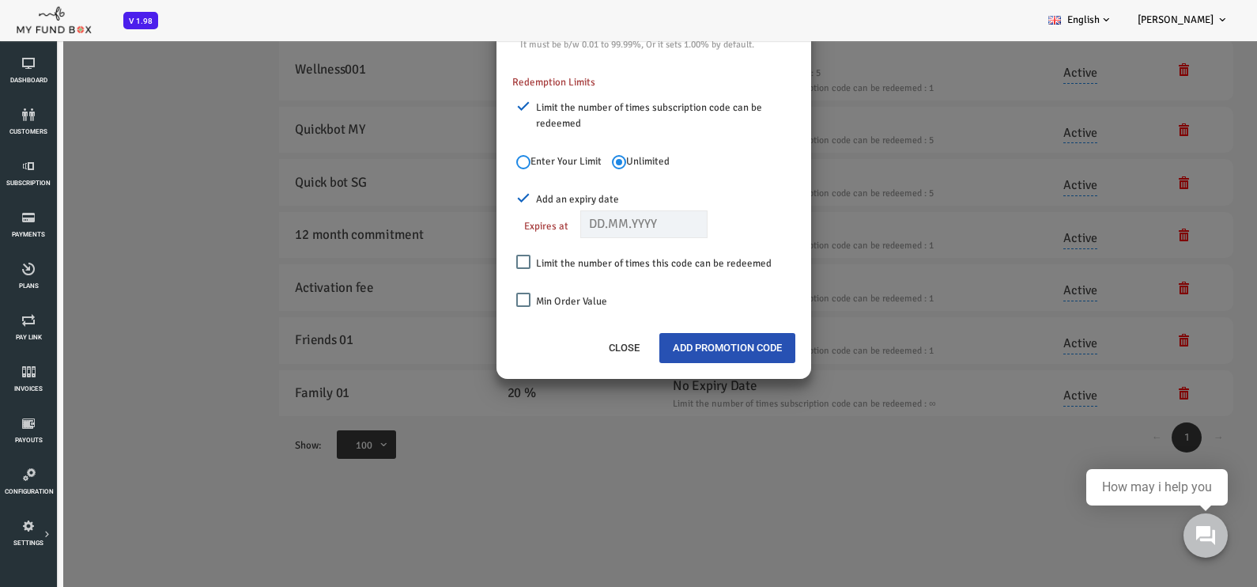
click at [691, 349] on button "Add Promotion Code" at bounding box center [677, 348] width 136 height 30
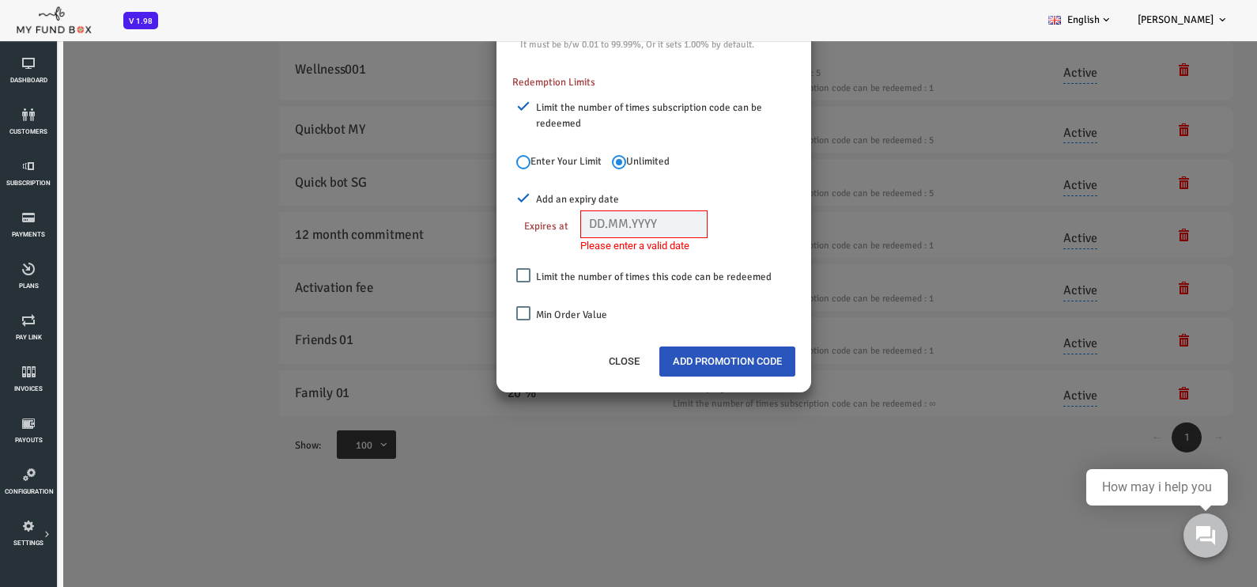
click at [476, 197] on input "Add an expiry date" at bounding box center [473, 198] width 14 height 14
checkbox input "false"
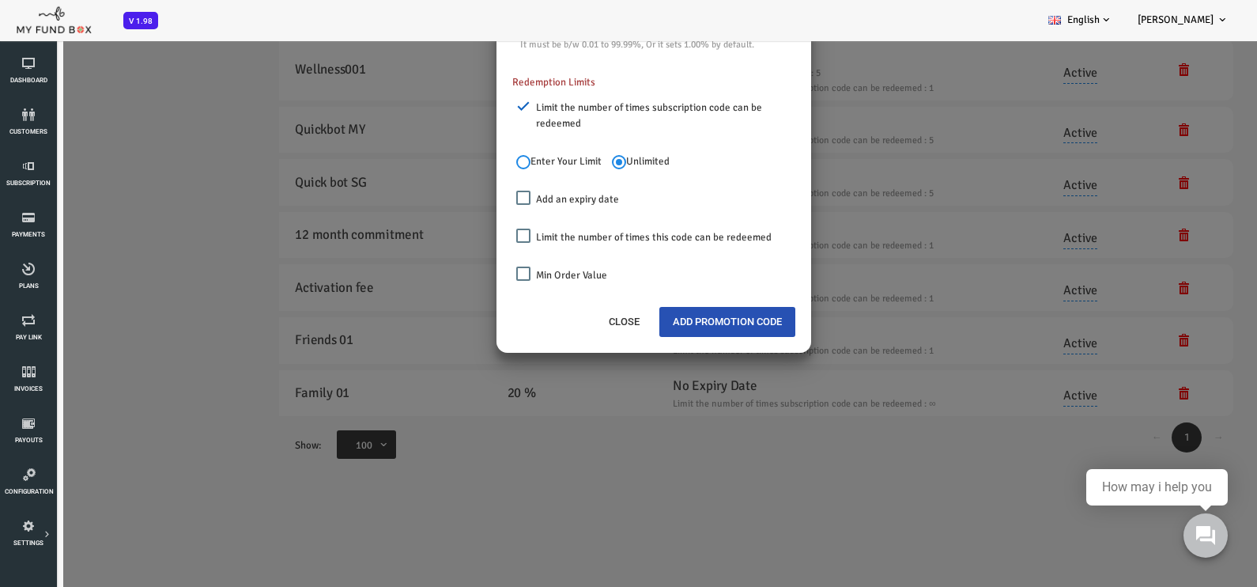
click at [681, 323] on button "Add Promotion Code" at bounding box center [677, 322] width 136 height 30
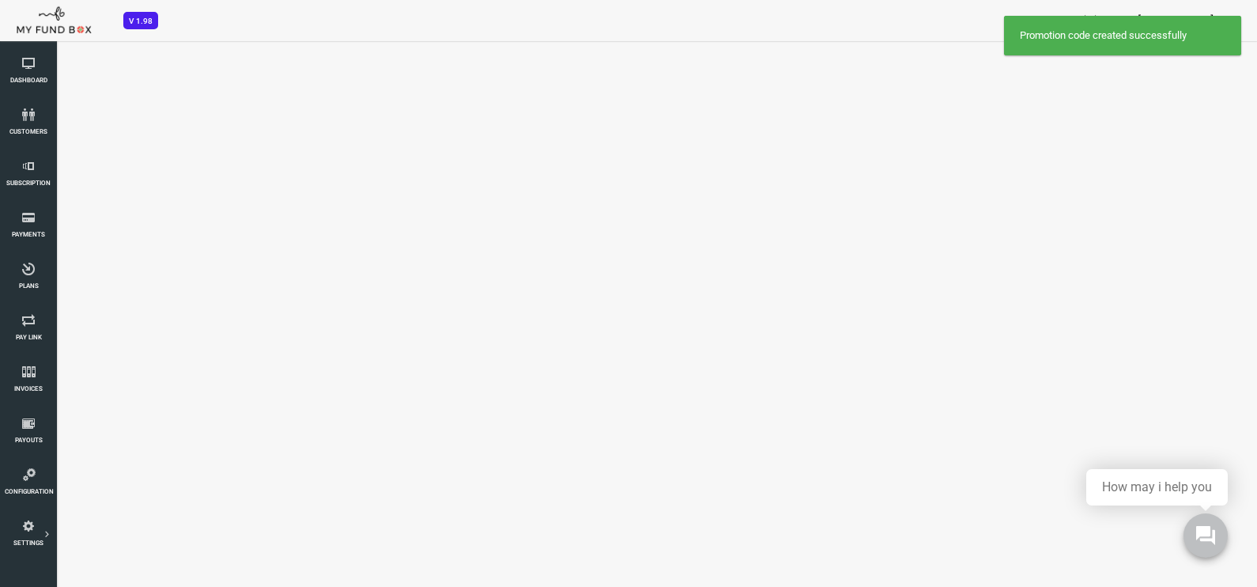
scroll to position [0, 0]
select select "100"
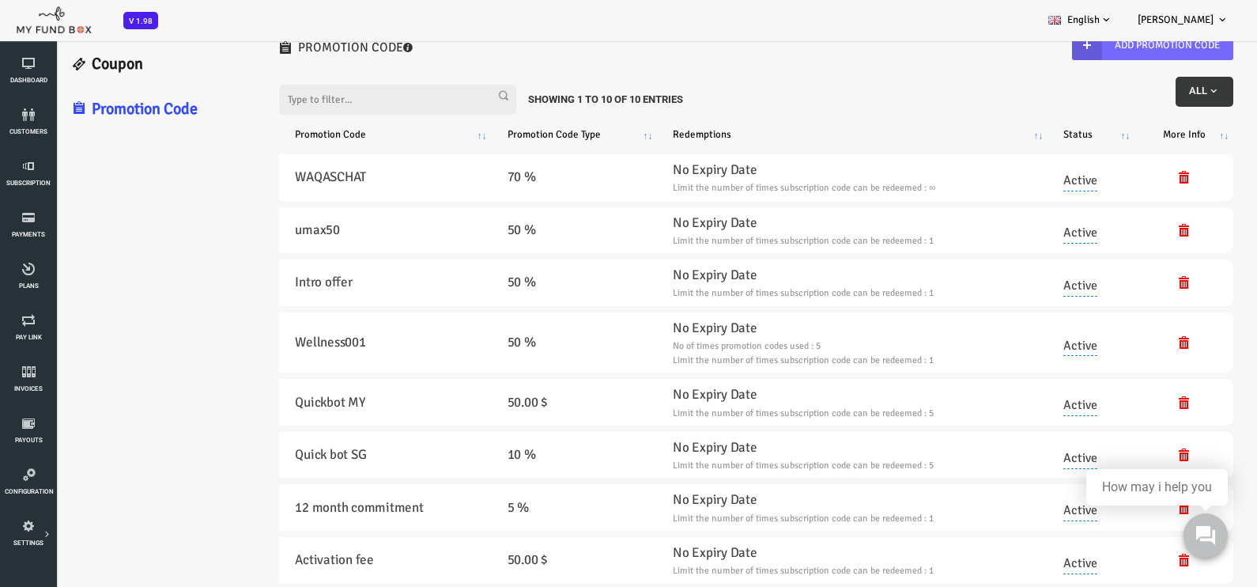
scroll to position [98, 0]
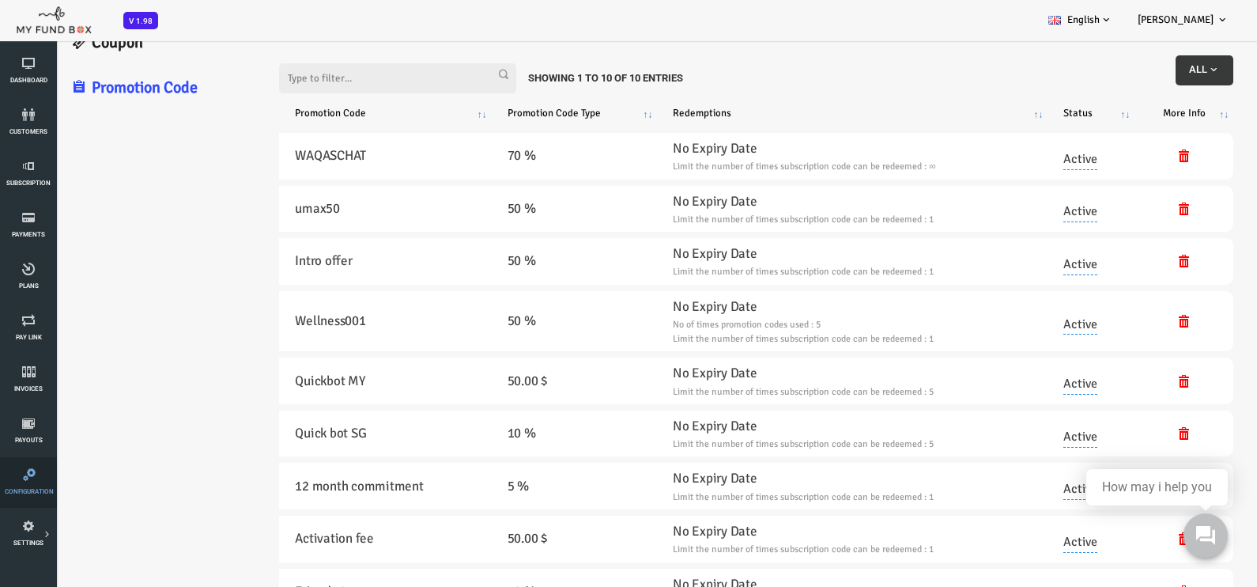
click at [25, 480] on icon at bounding box center [29, 474] width 49 height 13
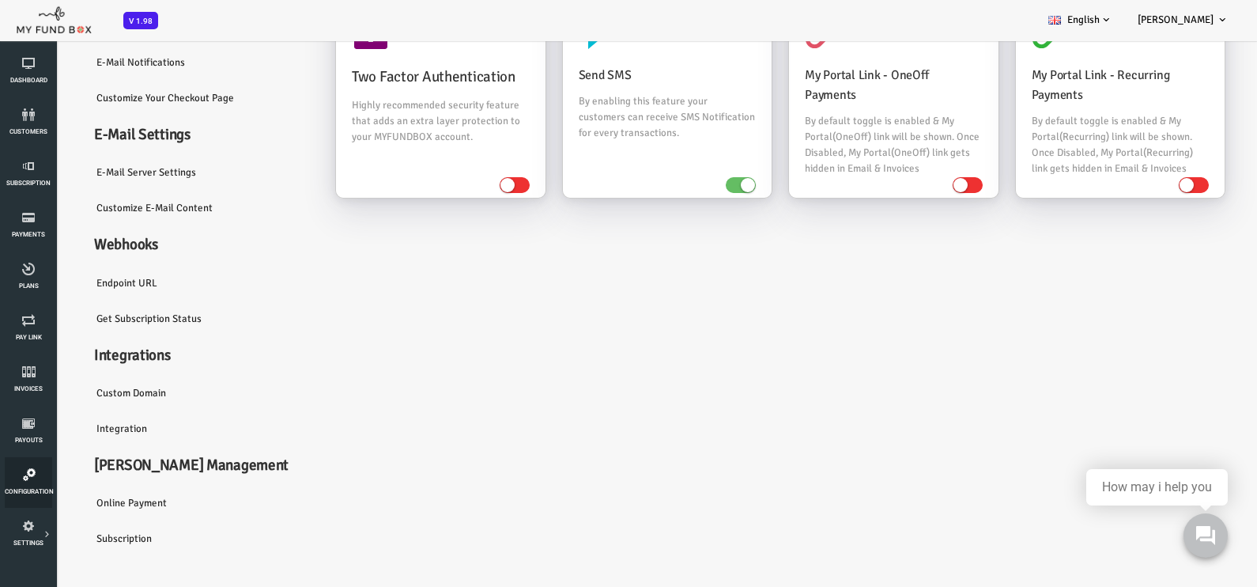
scroll to position [124, 0]
drag, startPoint x: 78, startPoint y: 532, endPoint x: 445, endPoint y: 508, distance: 368.6
click at [79, 532] on link "Subscription" at bounding box center [150, 538] width 237 height 36
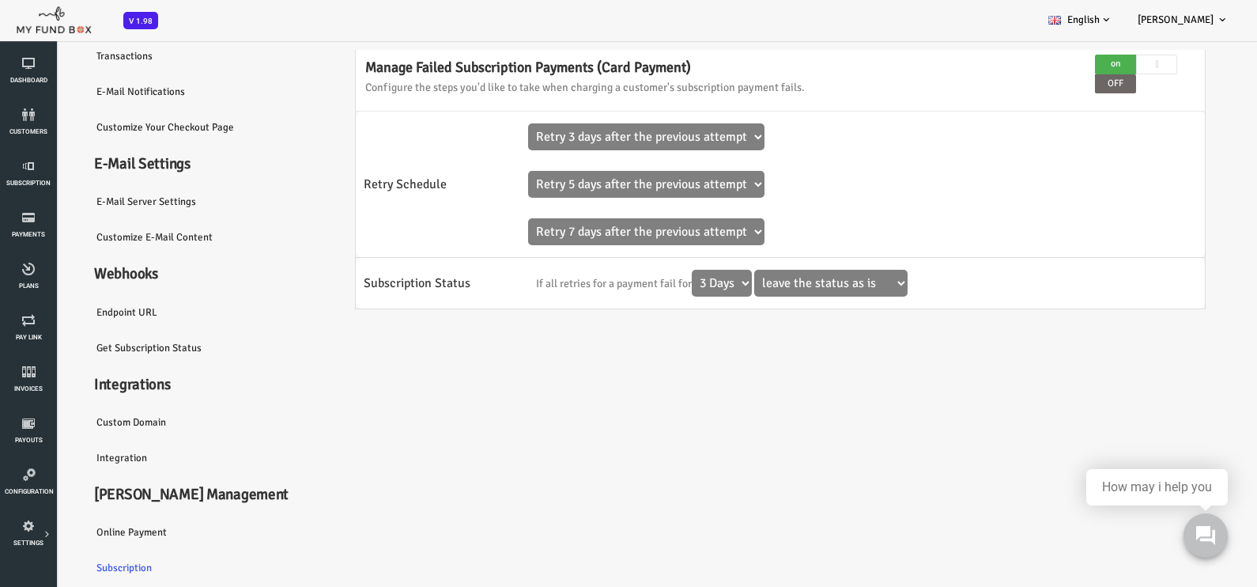
scroll to position [0, 0]
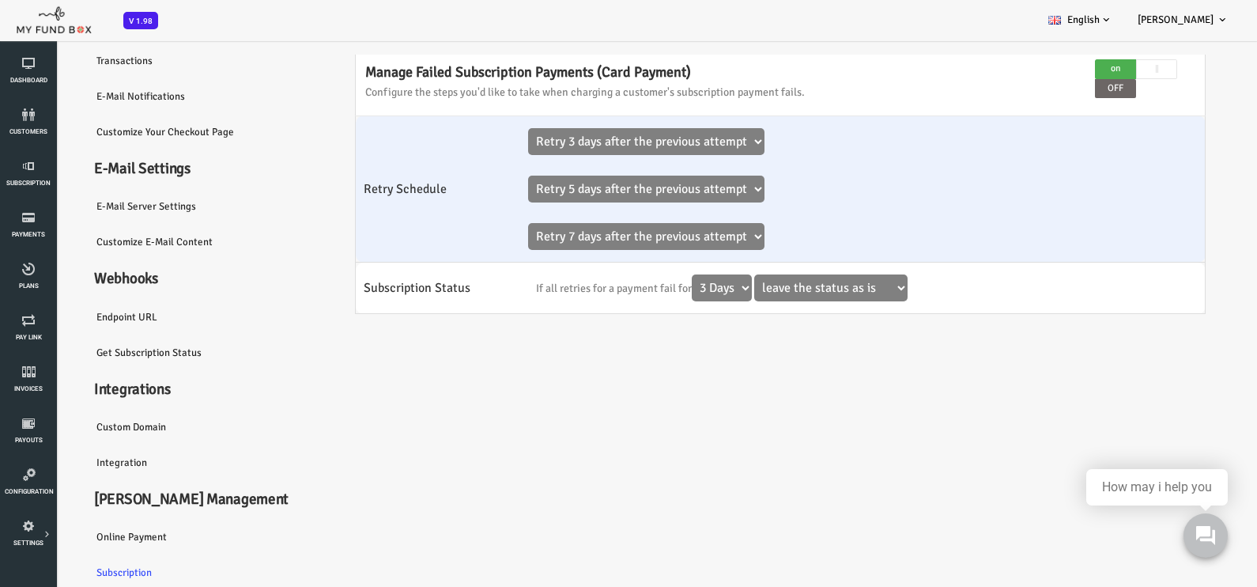
click at [686, 128] on select "Retry 3 days after the previous attempt Retry 5 days after the previous attempt…" at bounding box center [596, 141] width 236 height 27
click at [478, 155] on select "Retry 3 days after the previous attempt Retry 5 days after the previous attempt…" at bounding box center [596, 141] width 236 height 27
click at [790, 158] on td "Retry 3 days after the previous attempt Retry 5 days after the previous attempt…" at bounding box center [751, 188] width 546 height 146
click at [663, 176] on select "Retry 3 days after the previous attempt Retry 5 days after the previous attempt…" at bounding box center [596, 189] width 236 height 27
click at [478, 202] on select "Retry 3 days after the previous attempt Retry 5 days after the previous attempt…" at bounding box center [596, 189] width 236 height 27
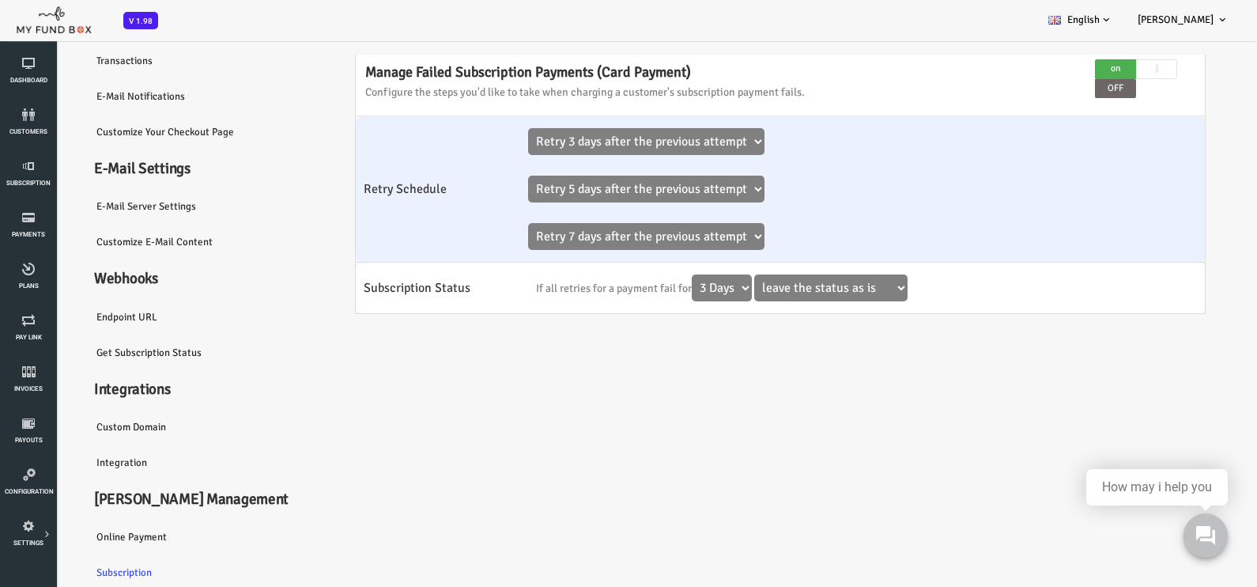
click at [799, 180] on td "Retry 3 days after the previous attempt Retry 5 days after the previous attempt…" at bounding box center [751, 188] width 546 height 146
click at [635, 223] on select "Retry 3 days after the previous attempt Retry 5 days after the previous attempt…" at bounding box center [596, 236] width 236 height 27
click at [478, 250] on select "Retry 3 days after the previous attempt Retry 5 days after the previous attempt…" at bounding box center [596, 236] width 236 height 27
click at [789, 181] on td "Retry 3 days after the previous attempt Retry 5 days after the previous attempt…" at bounding box center [751, 188] width 546 height 146
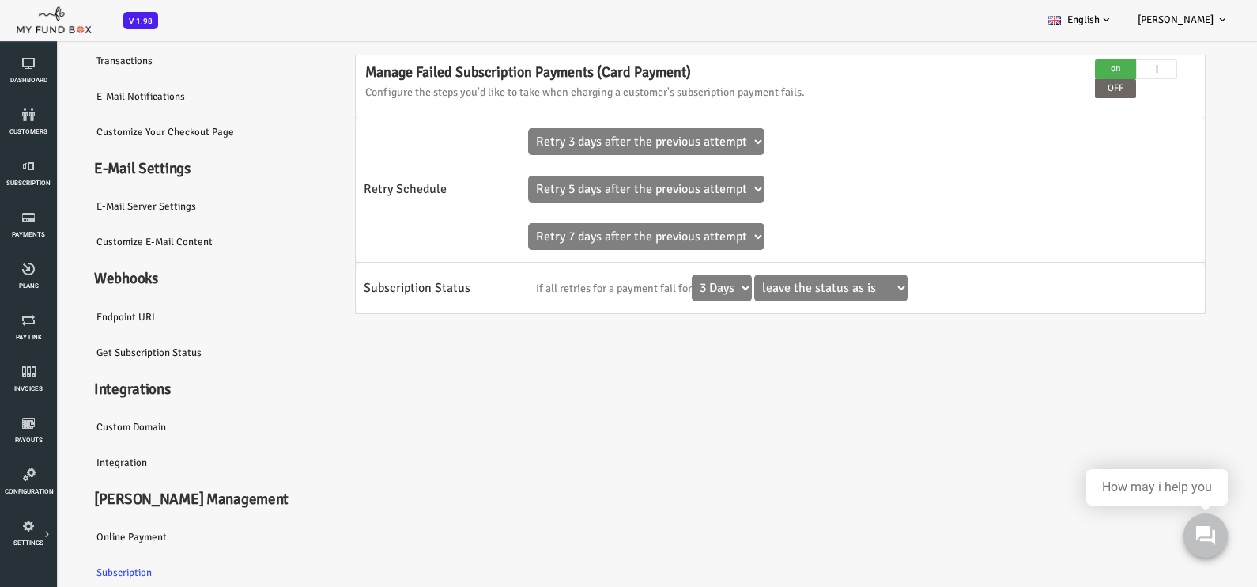
click at [895, 338] on div "Communications Two Factor Authentication Highly recommended security feature th…" at bounding box center [722, 268] width 906 height 643
click at [96, 424] on link "Custom Domain" at bounding box center [150, 427] width 237 height 36
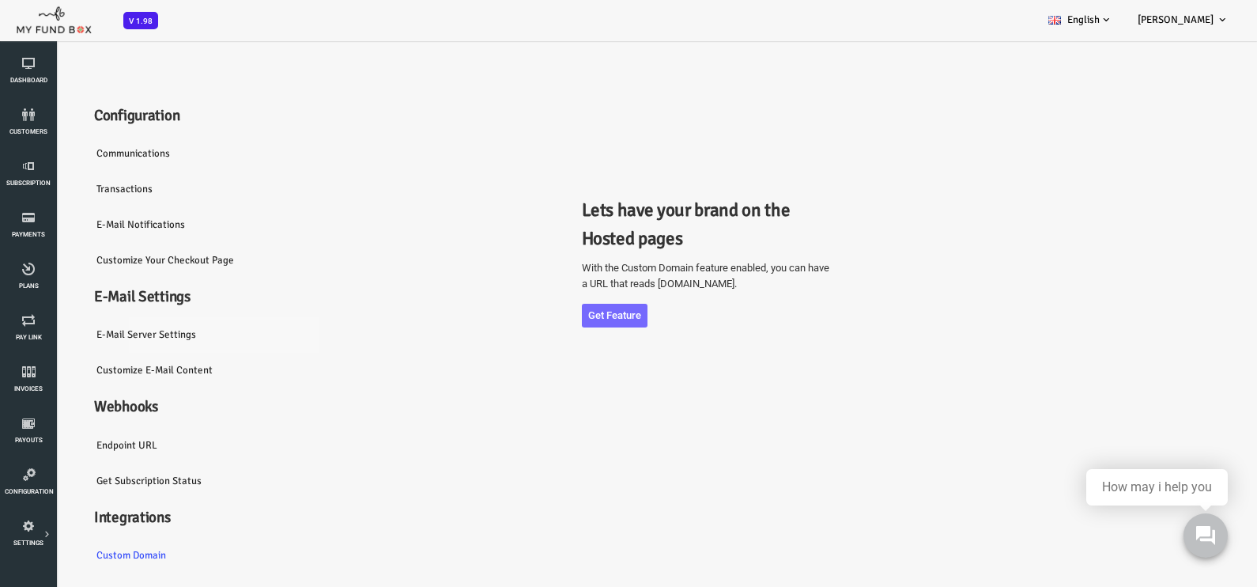
click at [113, 338] on link "E-Mail server settings" at bounding box center [150, 334] width 237 height 36
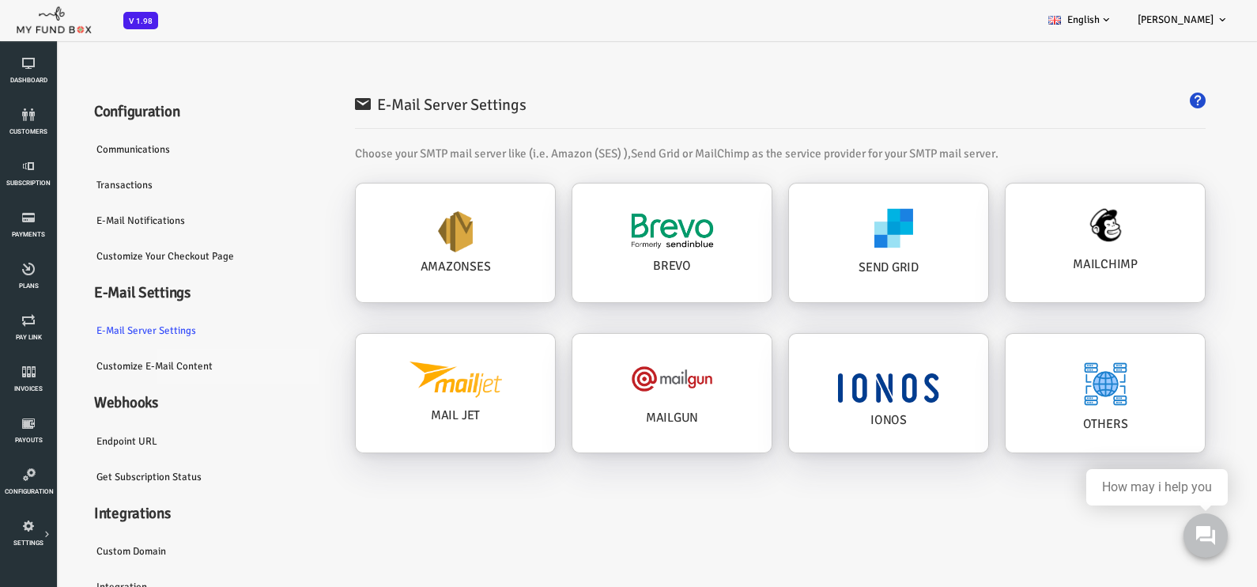
click at [141, 363] on link "Customize E-Mail Content" at bounding box center [150, 366] width 237 height 36
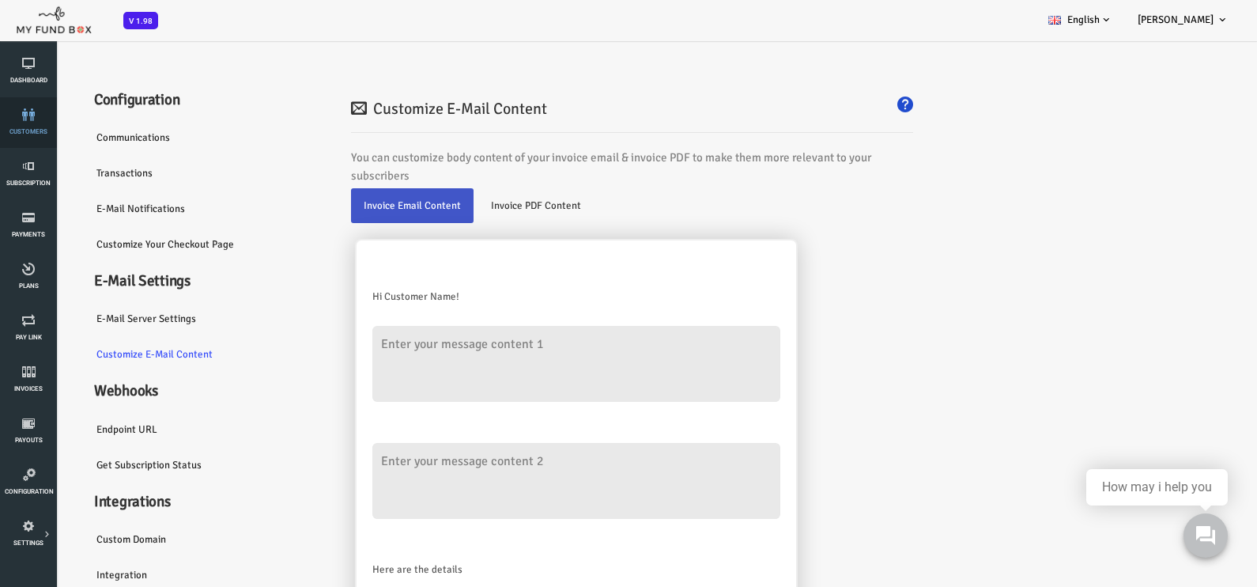
click at [0, 0] on span "customers" at bounding box center [0, 0] width 0 height 0
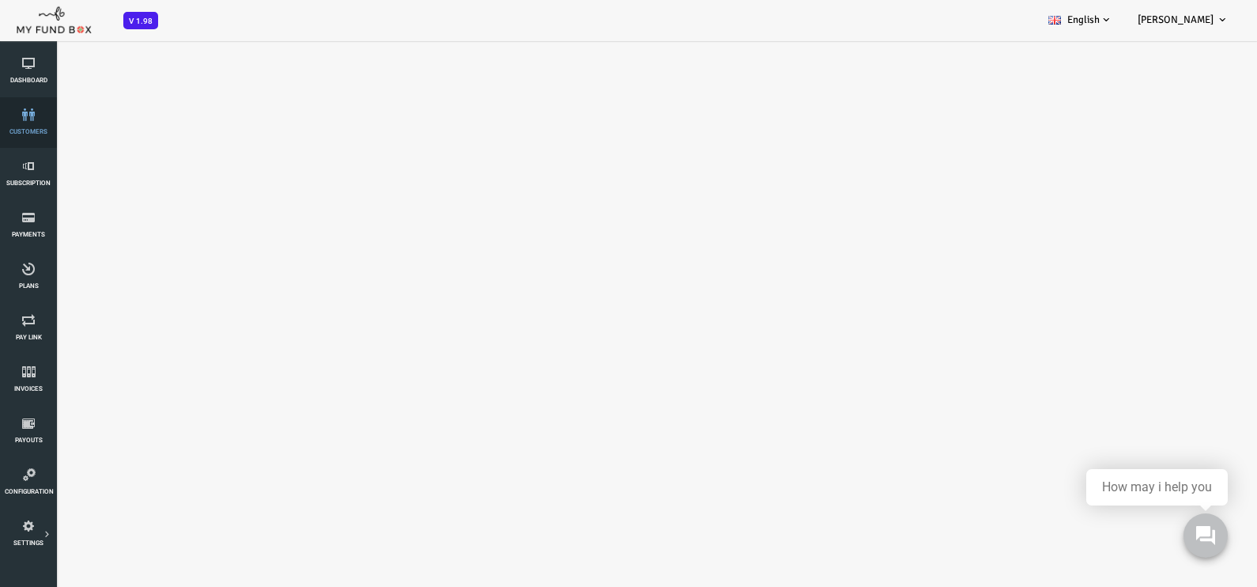
select select "100"
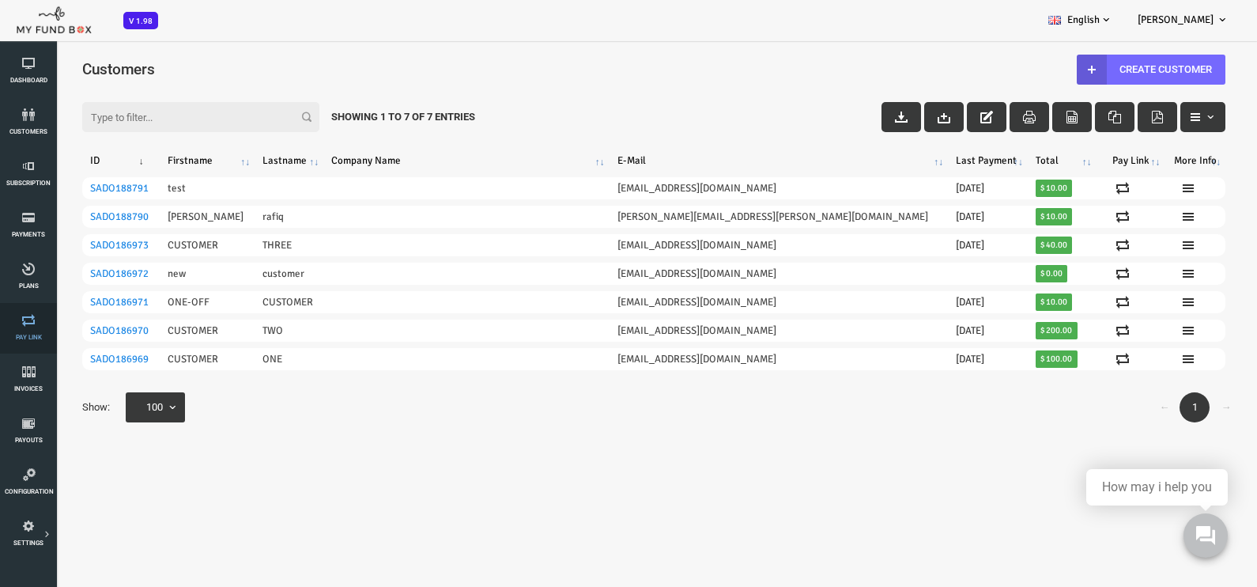
click at [25, 326] on icon at bounding box center [28, 320] width 47 height 13
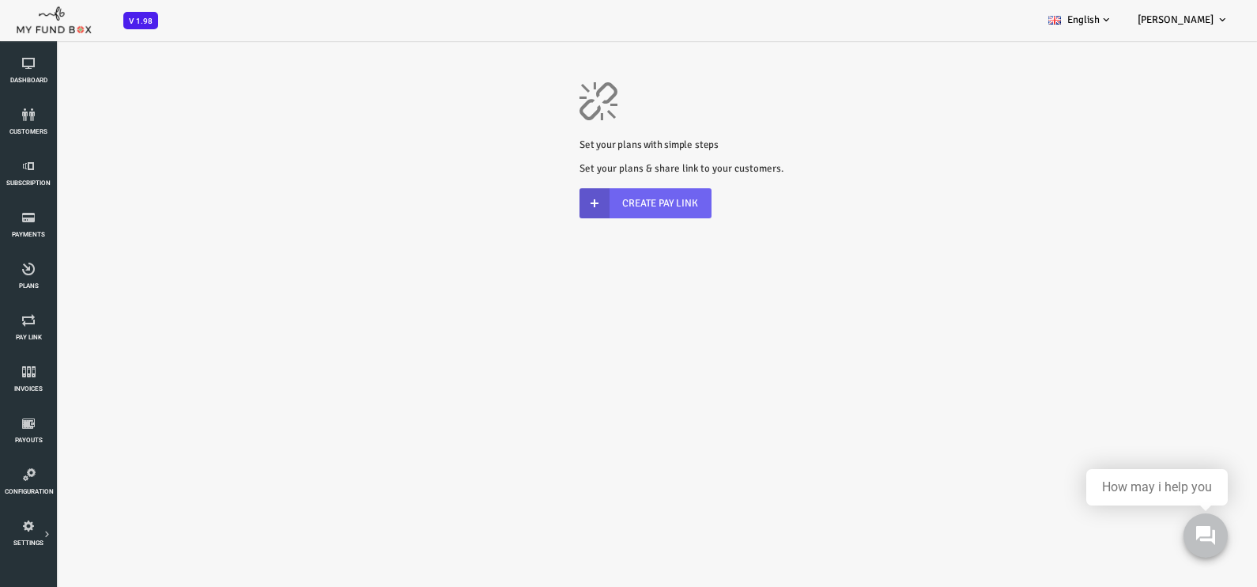
click at [616, 204] on link "Create Pay Link" at bounding box center [595, 203] width 132 height 30
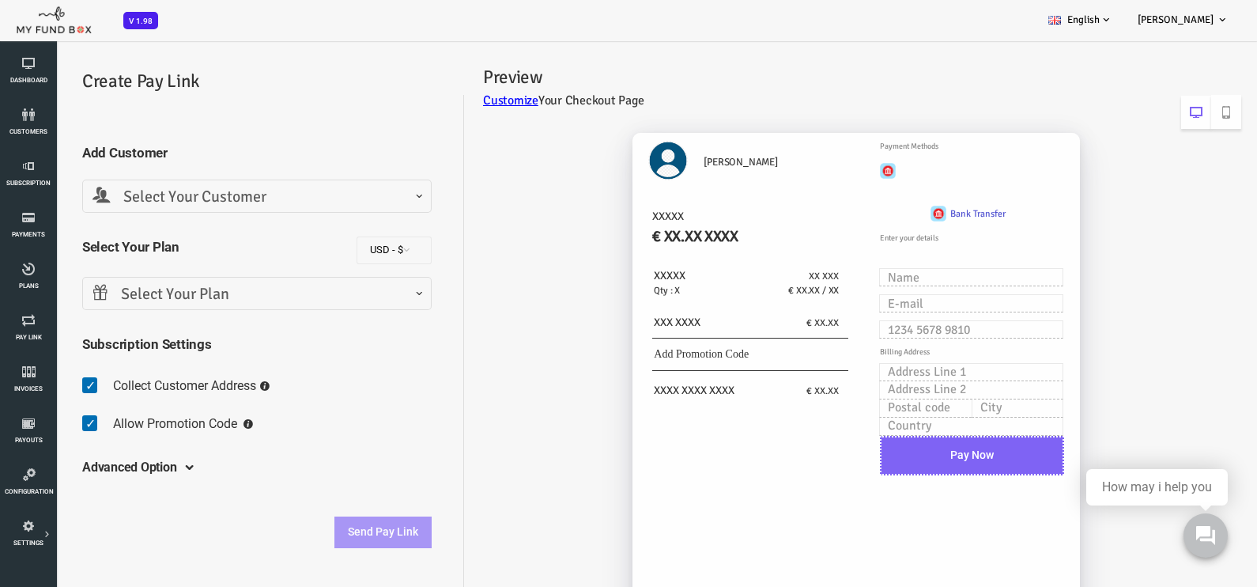
scroll to position [98, 0]
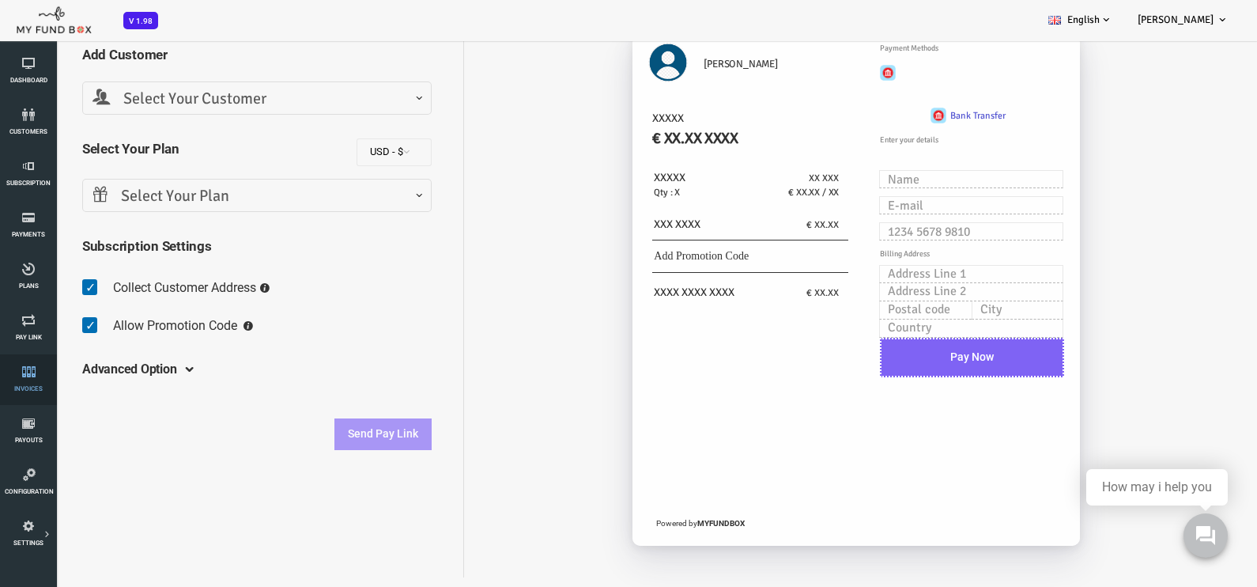
click at [26, 380] on link "Invoices" at bounding box center [28, 379] width 47 height 51
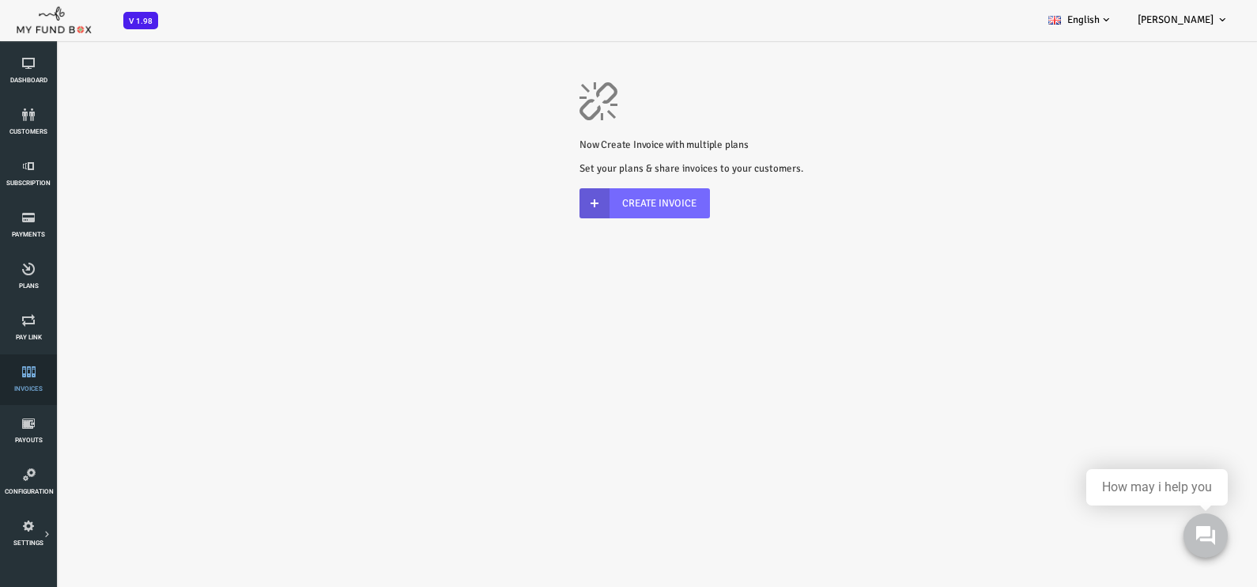
scroll to position [0, 0]
click at [617, 200] on link "Create Invoice" at bounding box center [594, 203] width 130 height 30
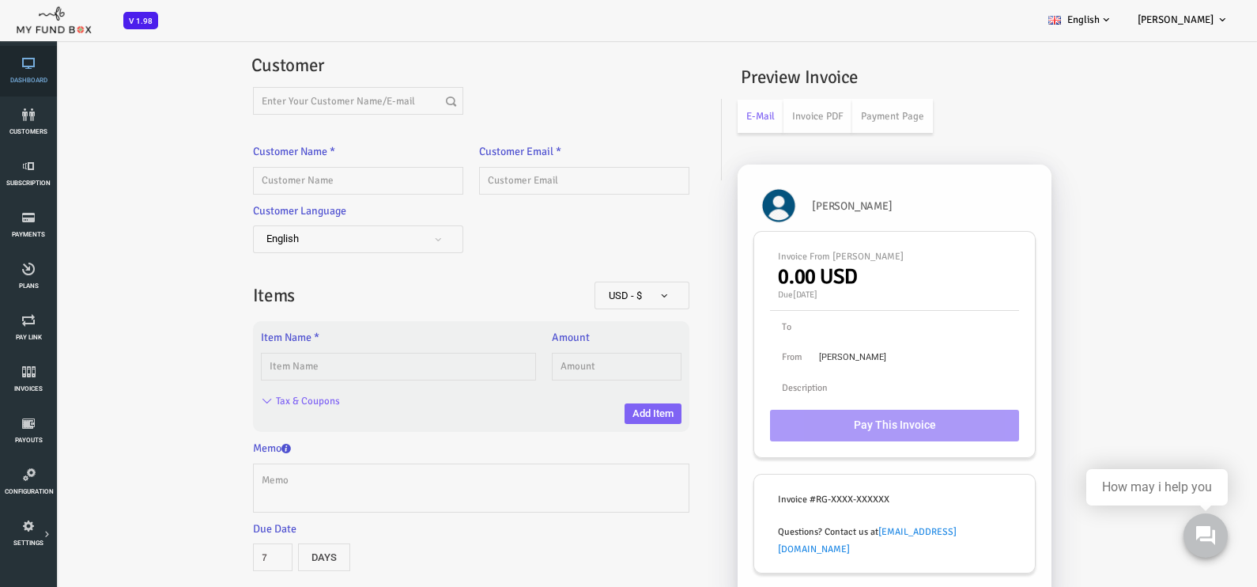
click at [36, 70] on link "Dashboard" at bounding box center [28, 71] width 47 height 51
